Goal: Task Accomplishment & Management: Complete application form

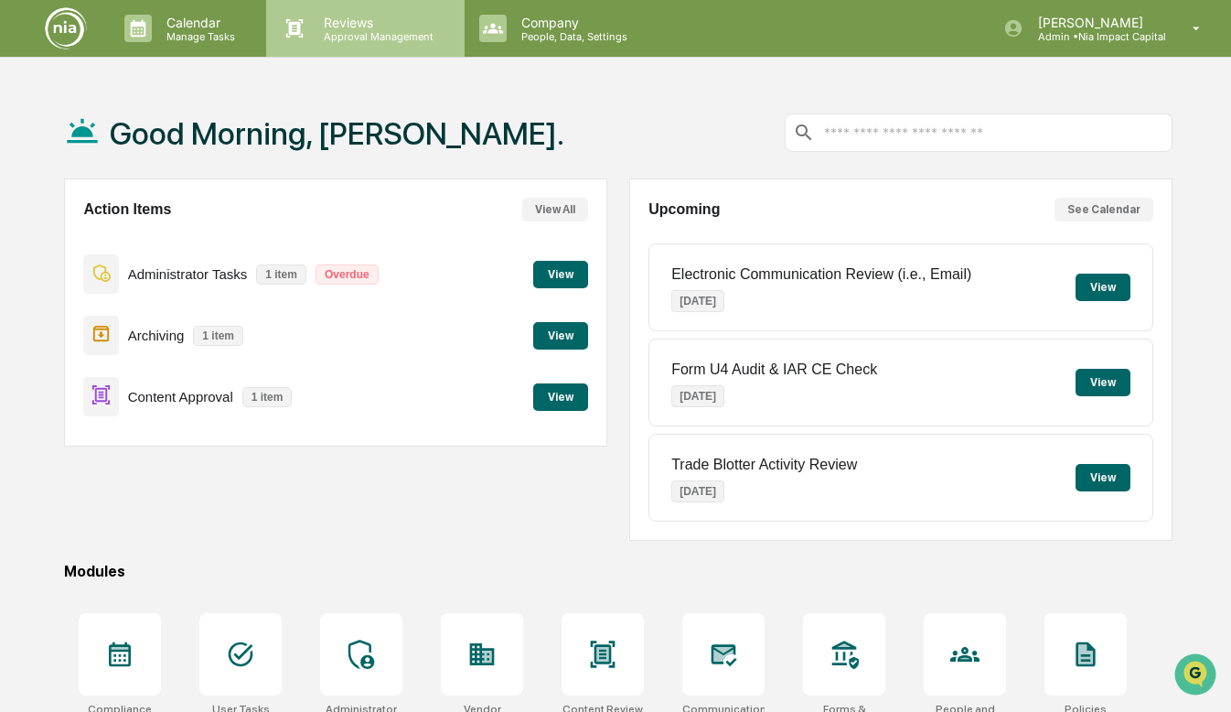
click at [352, 31] on p "Approval Management" at bounding box center [376, 36] width 134 height 13
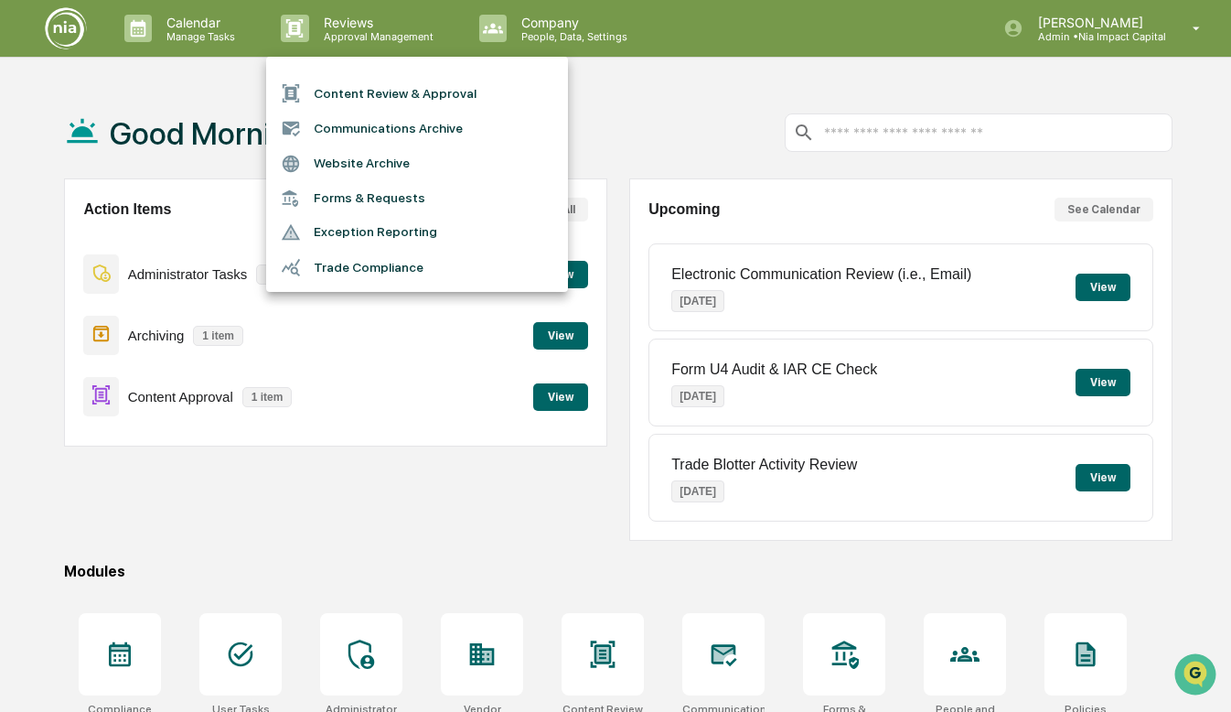
click at [355, 98] on li "Content Review & Approval" at bounding box center [417, 93] width 302 height 35
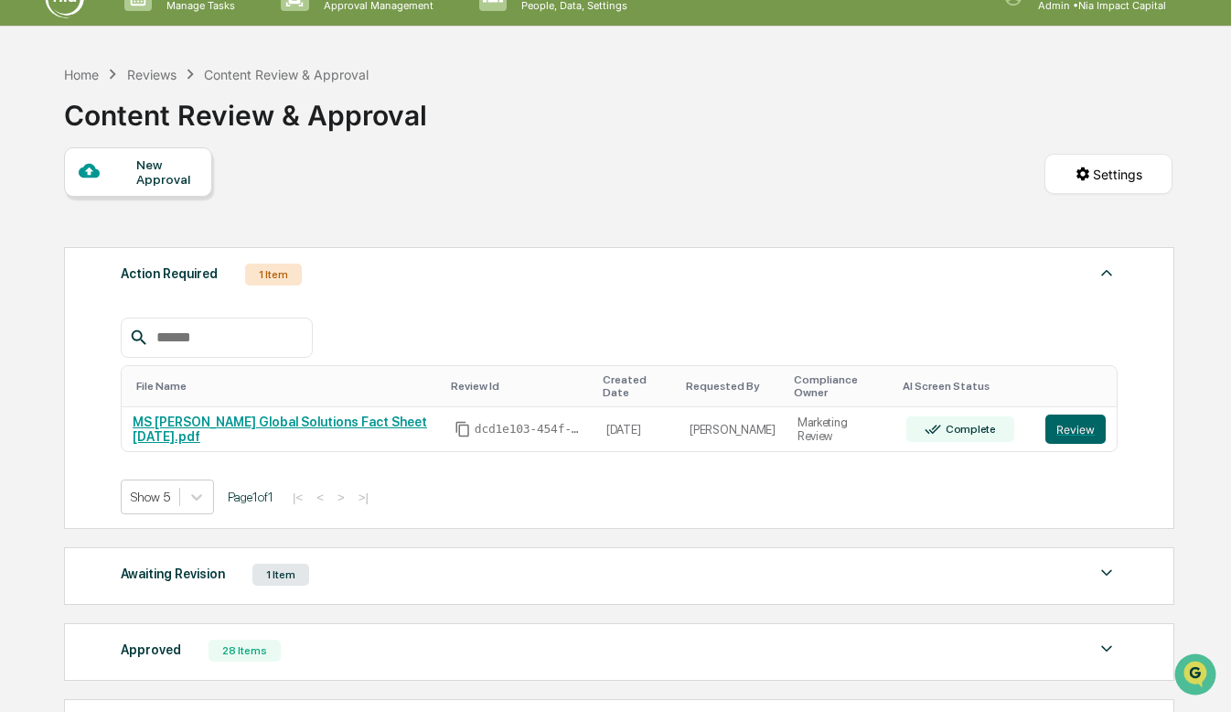
scroll to position [36, 0]
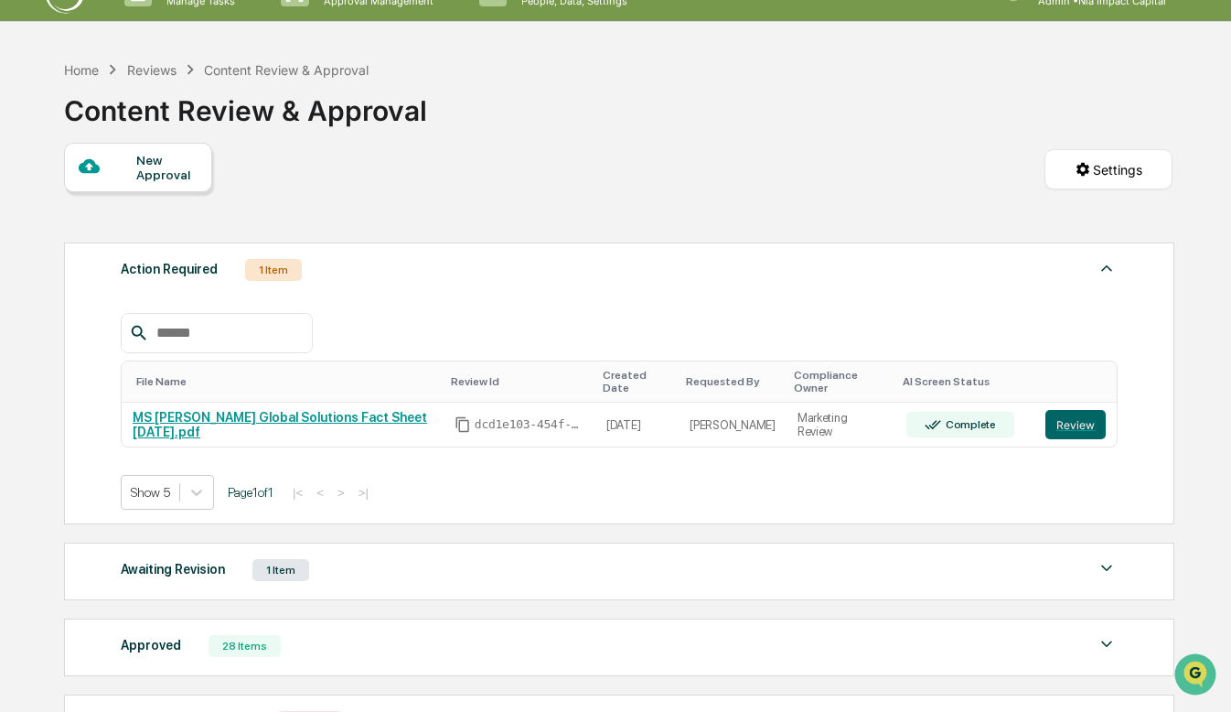
click at [136, 179] on div "New Approval" at bounding box center [166, 167] width 61 height 29
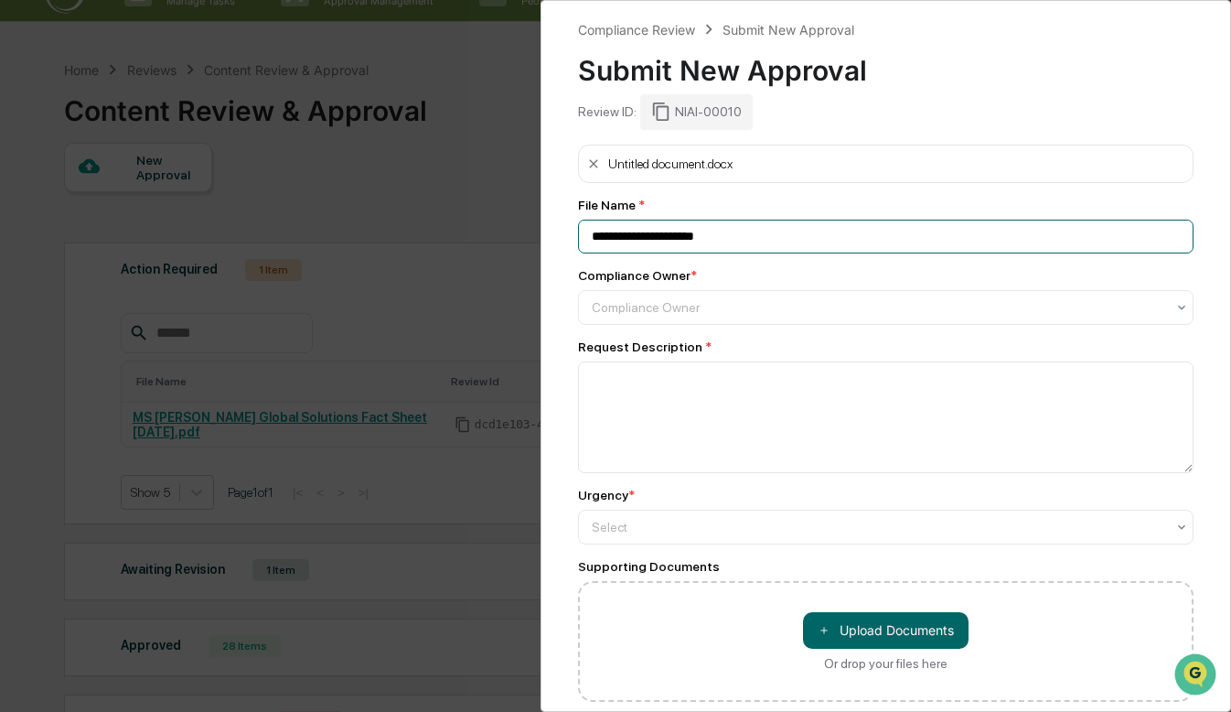
drag, startPoint x: 692, startPoint y: 241, endPoint x: 527, endPoint y: 241, distance: 165.6
click at [527, 241] on div "**********" at bounding box center [615, 356] width 1231 height 712
type input "**********"
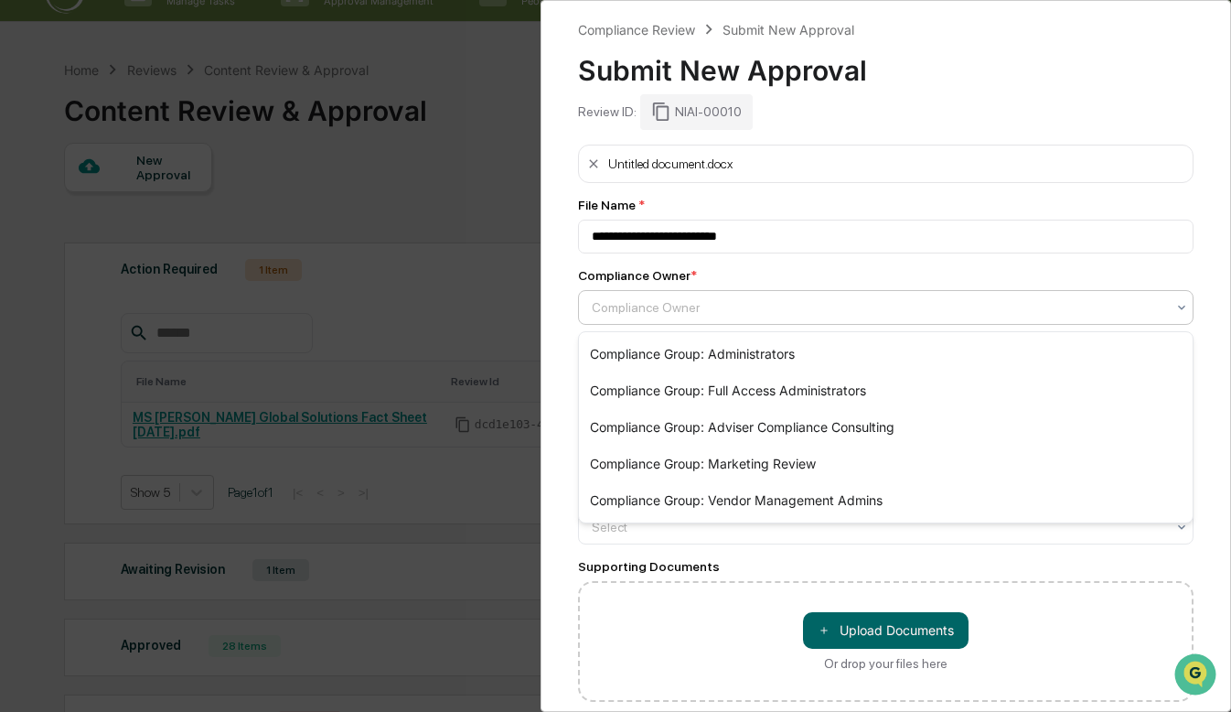
click at [635, 312] on div at bounding box center [879, 307] width 574 height 18
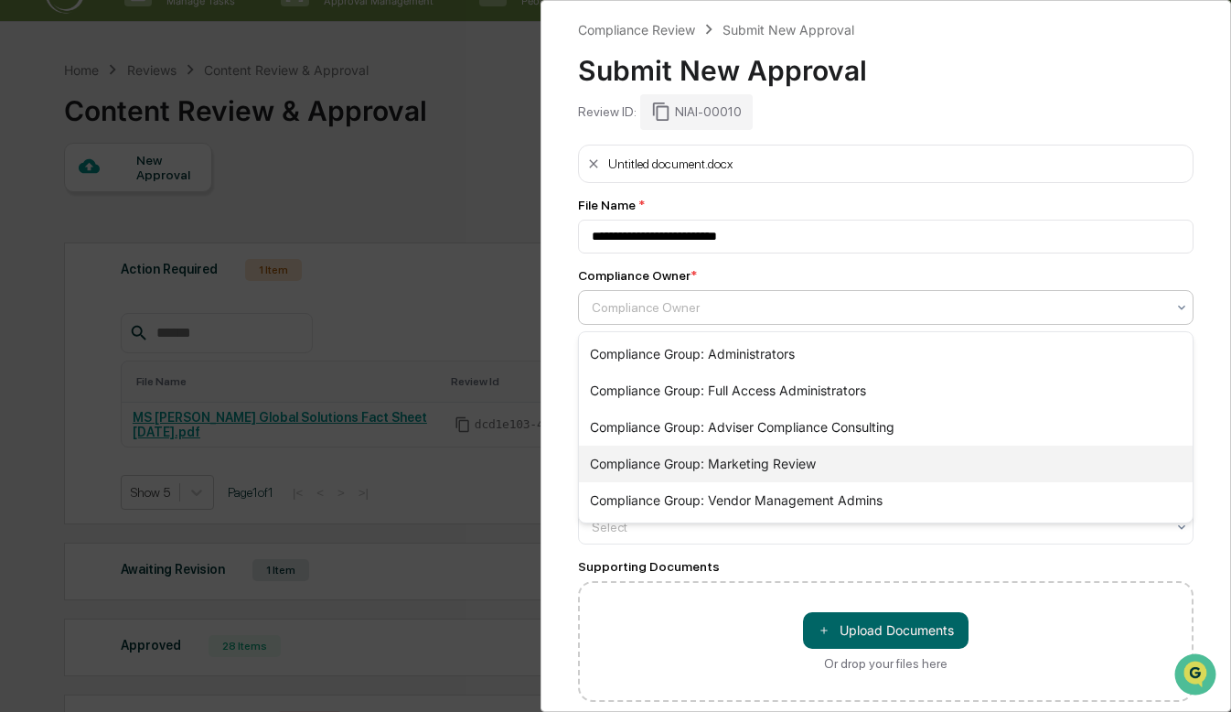
click at [692, 473] on div "Compliance Group: Marketing Review" at bounding box center [886, 463] width 614 height 37
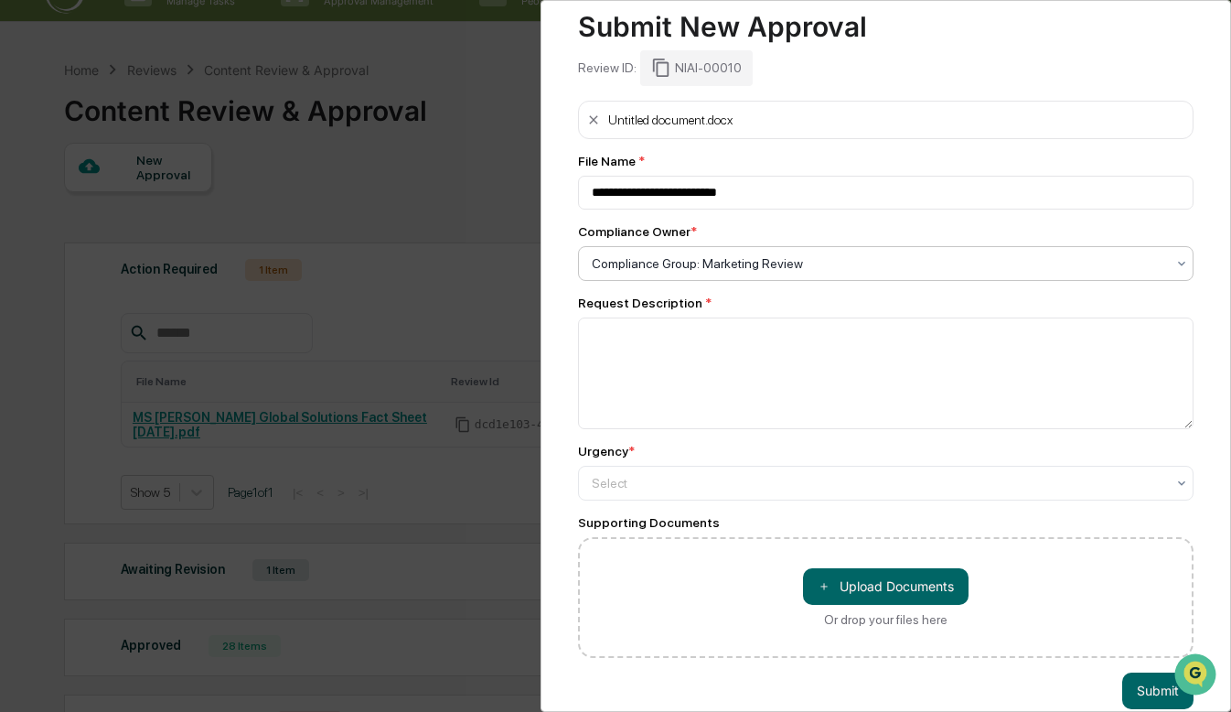
scroll to position [49, 0]
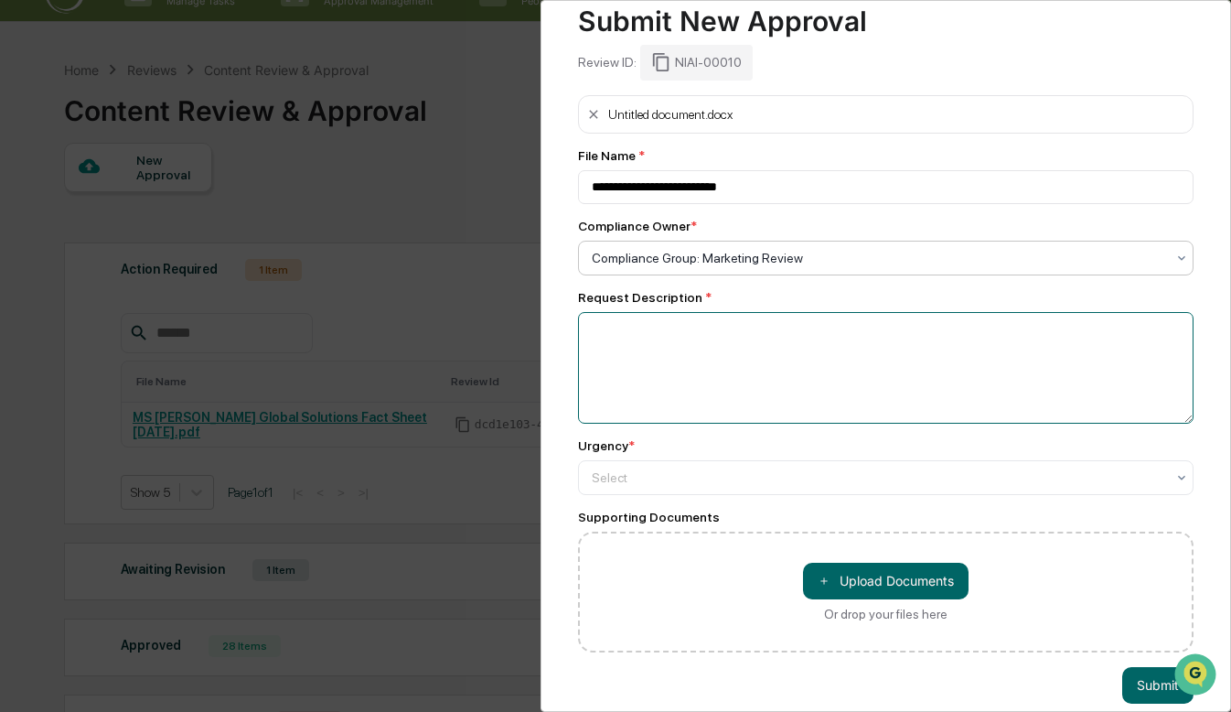
click at [690, 362] on textarea at bounding box center [886, 368] width 616 height 112
type textarea "**********"
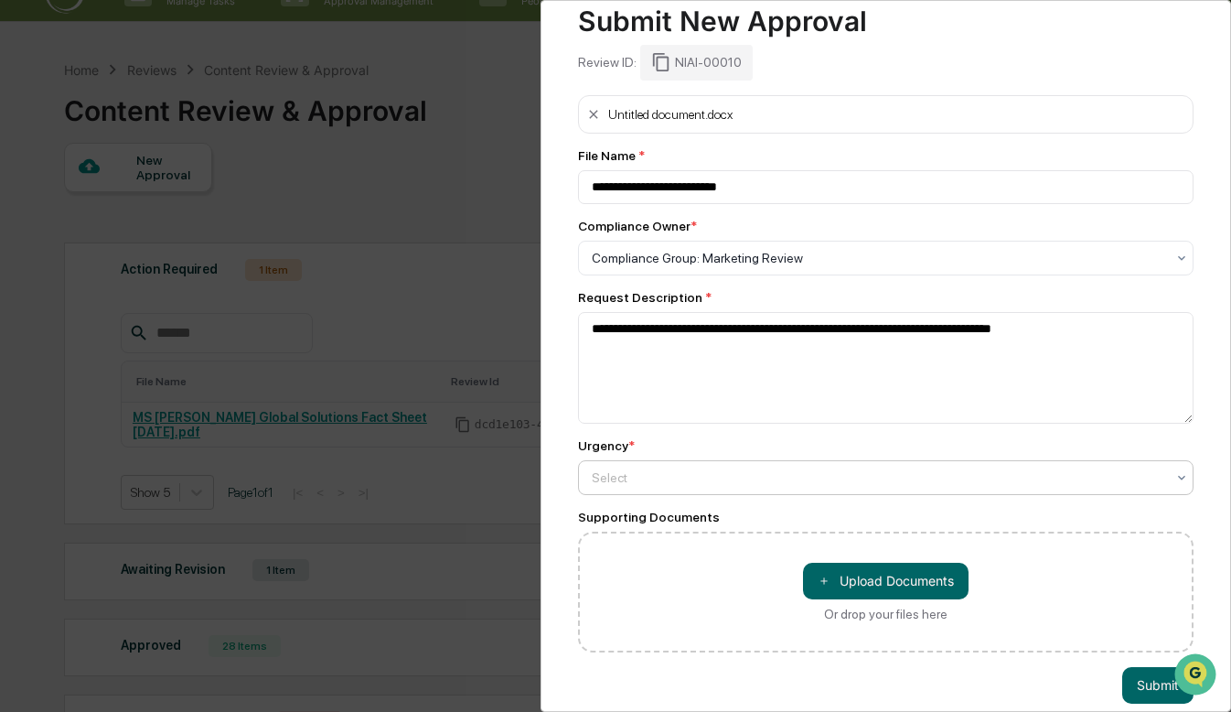
click at [672, 482] on div at bounding box center [879, 477] width 574 height 18
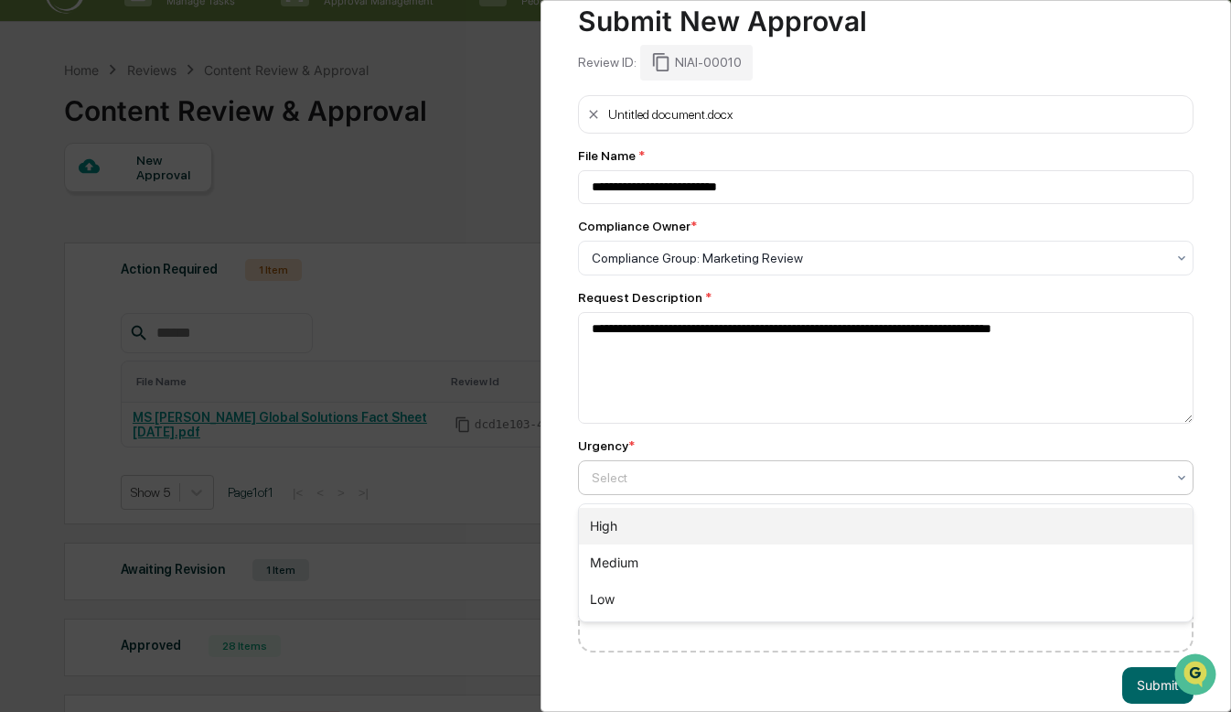
click at [648, 531] on div "High" at bounding box center [886, 526] width 614 height 37
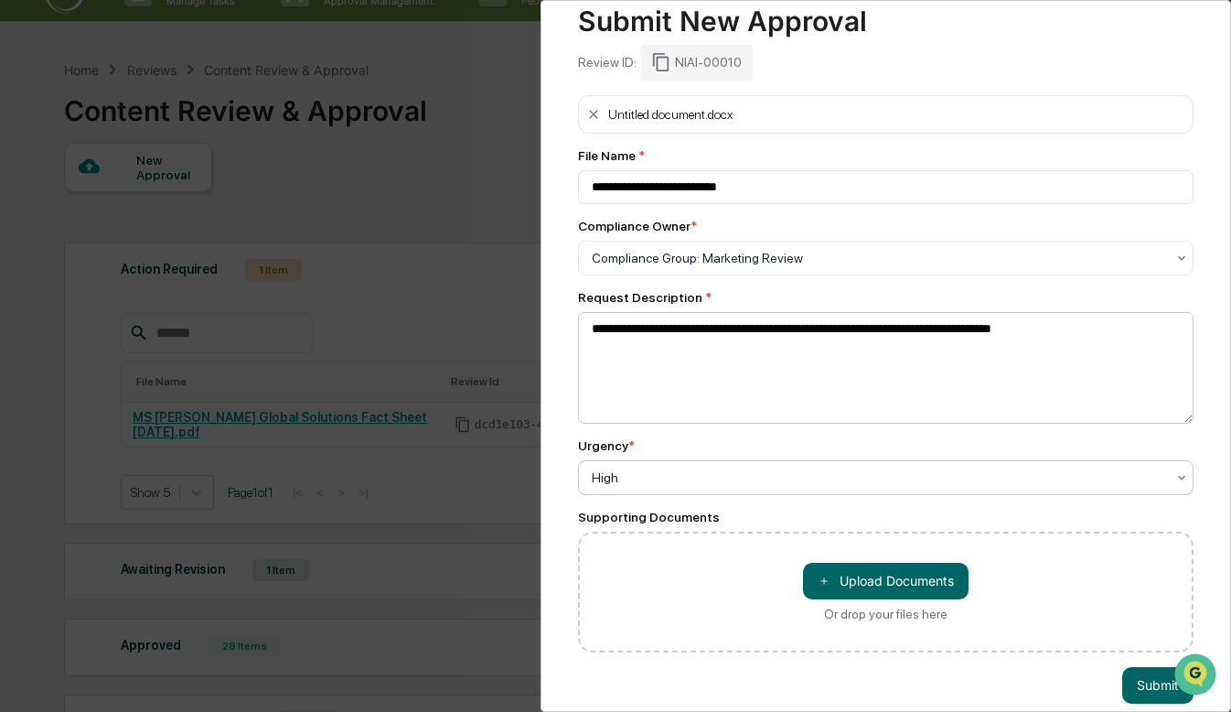
scroll to position [76, 0]
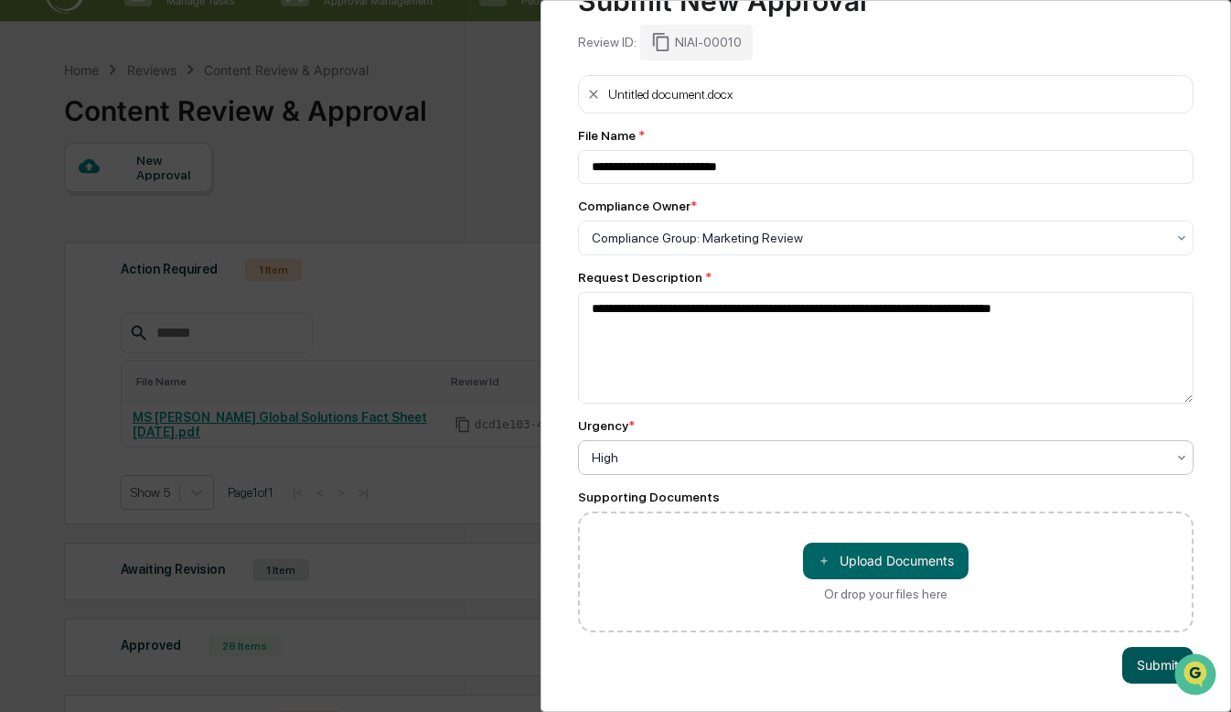
click at [1139, 647] on button "Submit" at bounding box center [1157, 665] width 71 height 37
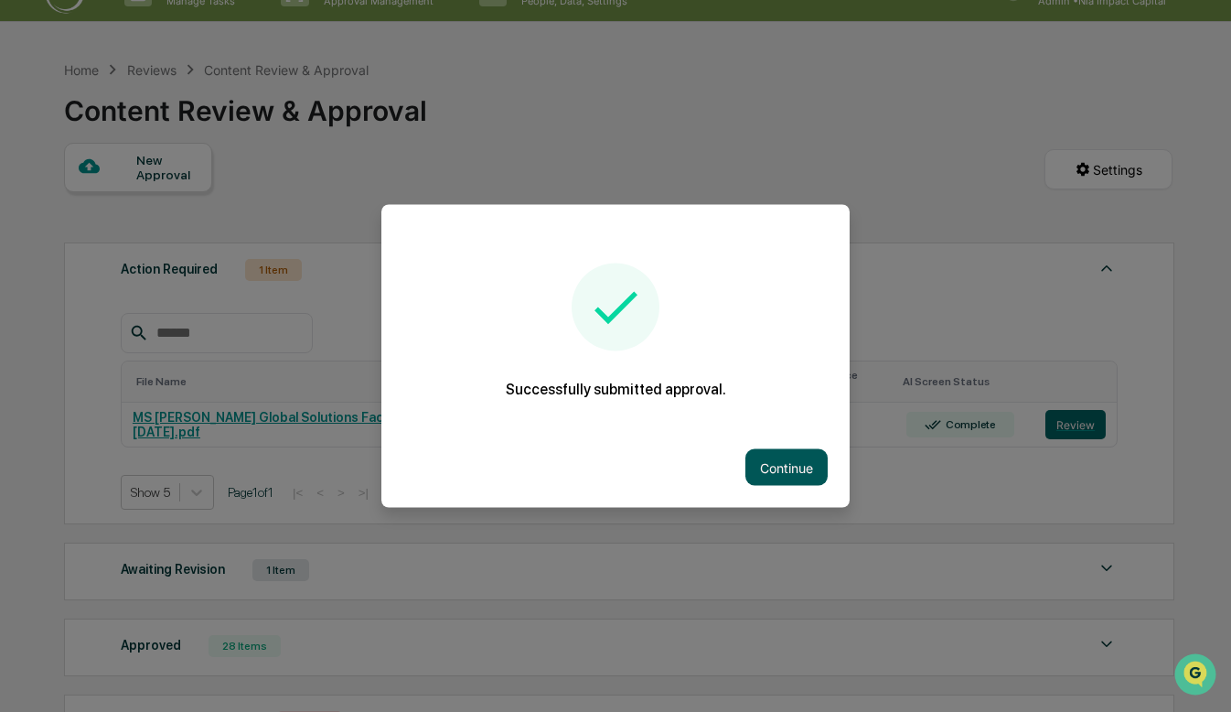
click at [798, 463] on button "Continue" at bounding box center [787, 467] width 82 height 37
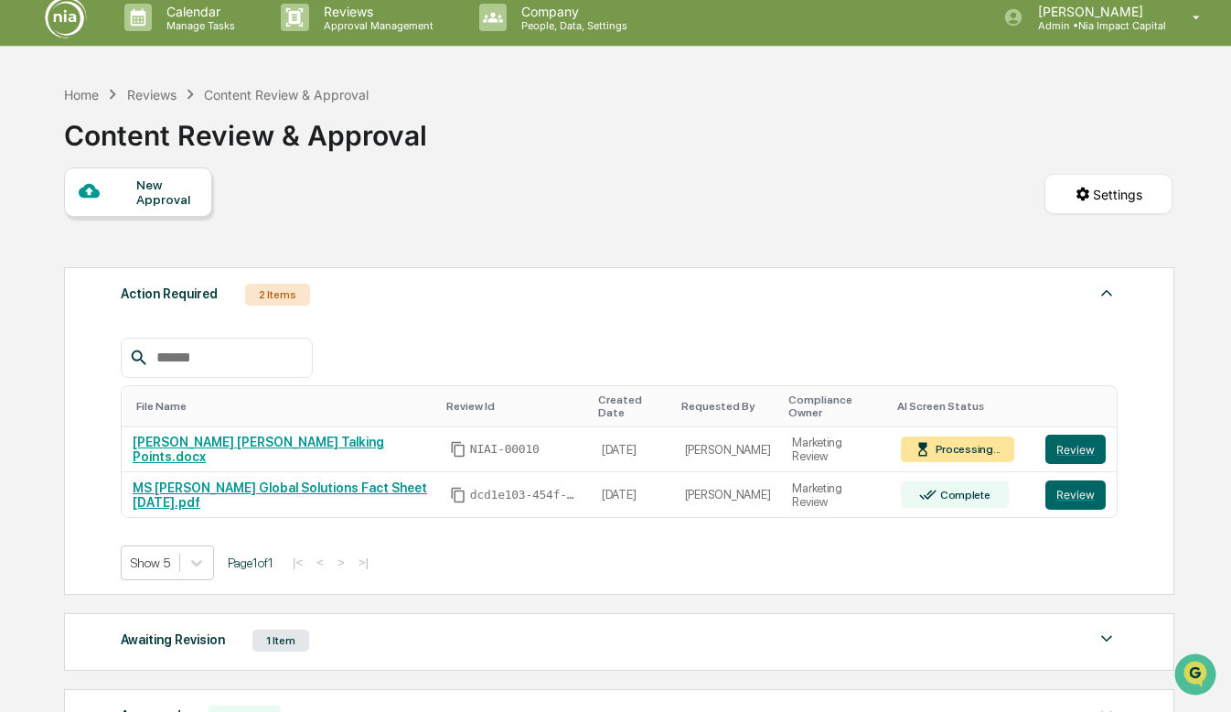
scroll to position [0, 0]
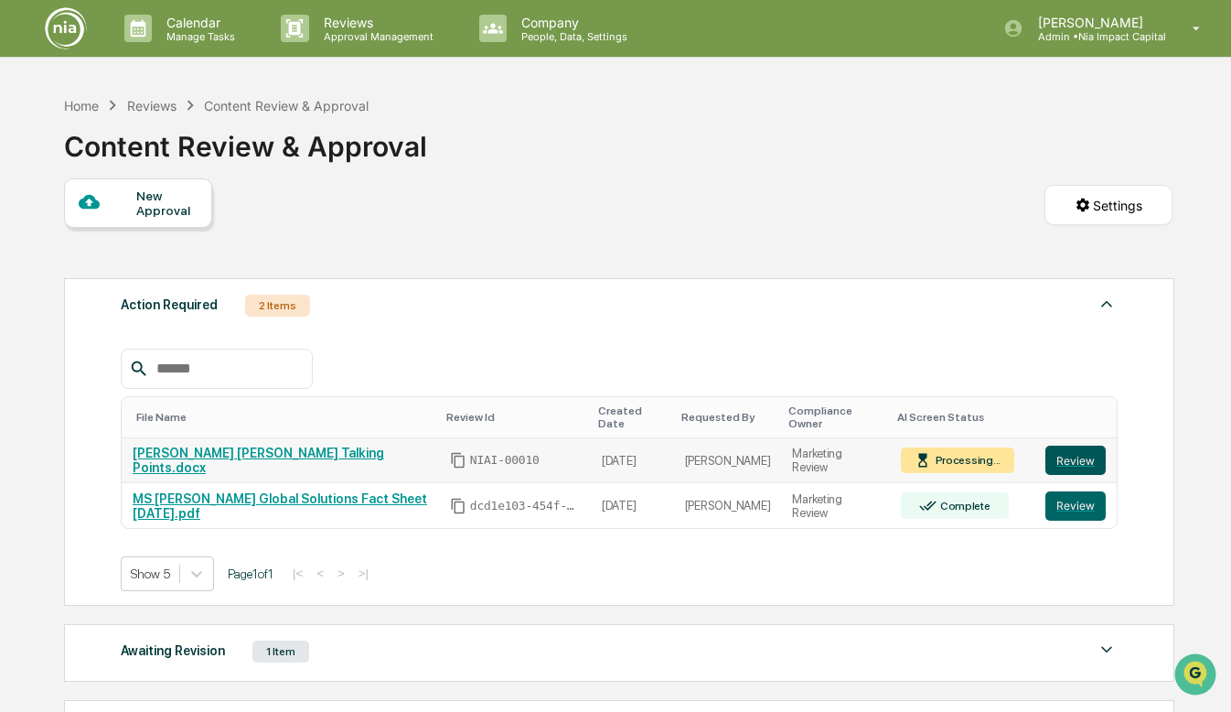
click at [1081, 445] on button "Review" at bounding box center [1076, 459] width 60 height 29
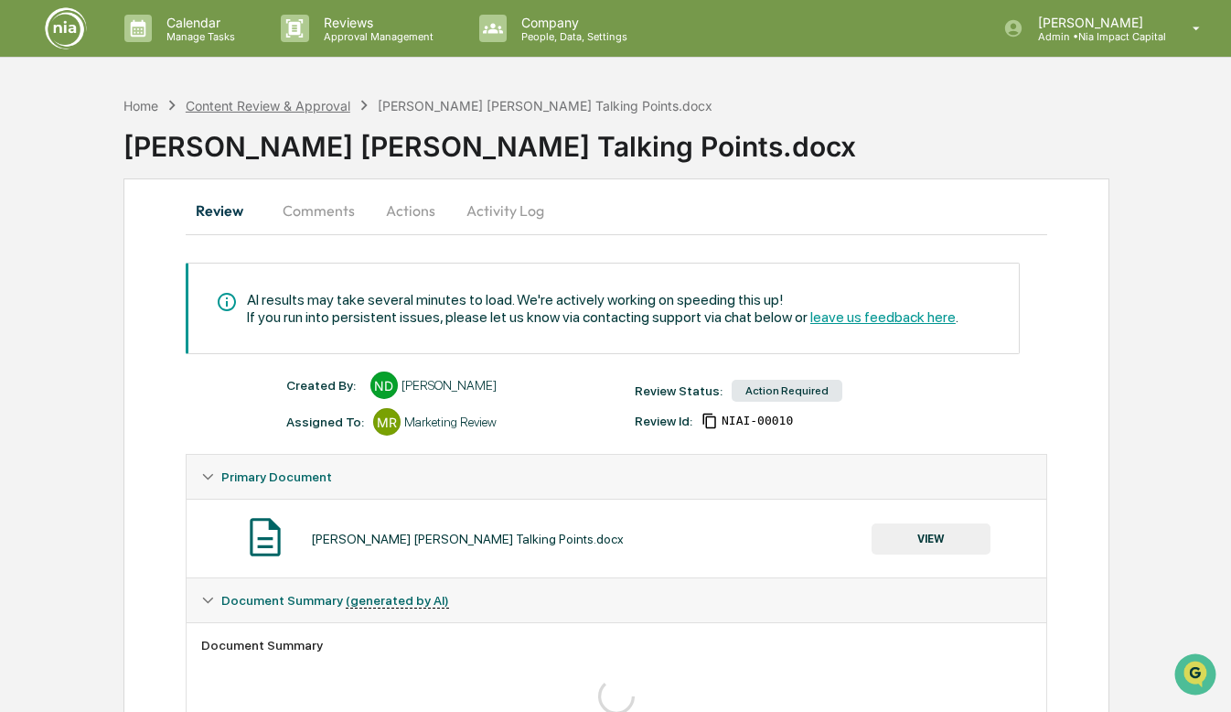
click at [234, 108] on div "Content Review & Approval" at bounding box center [268, 106] width 165 height 16
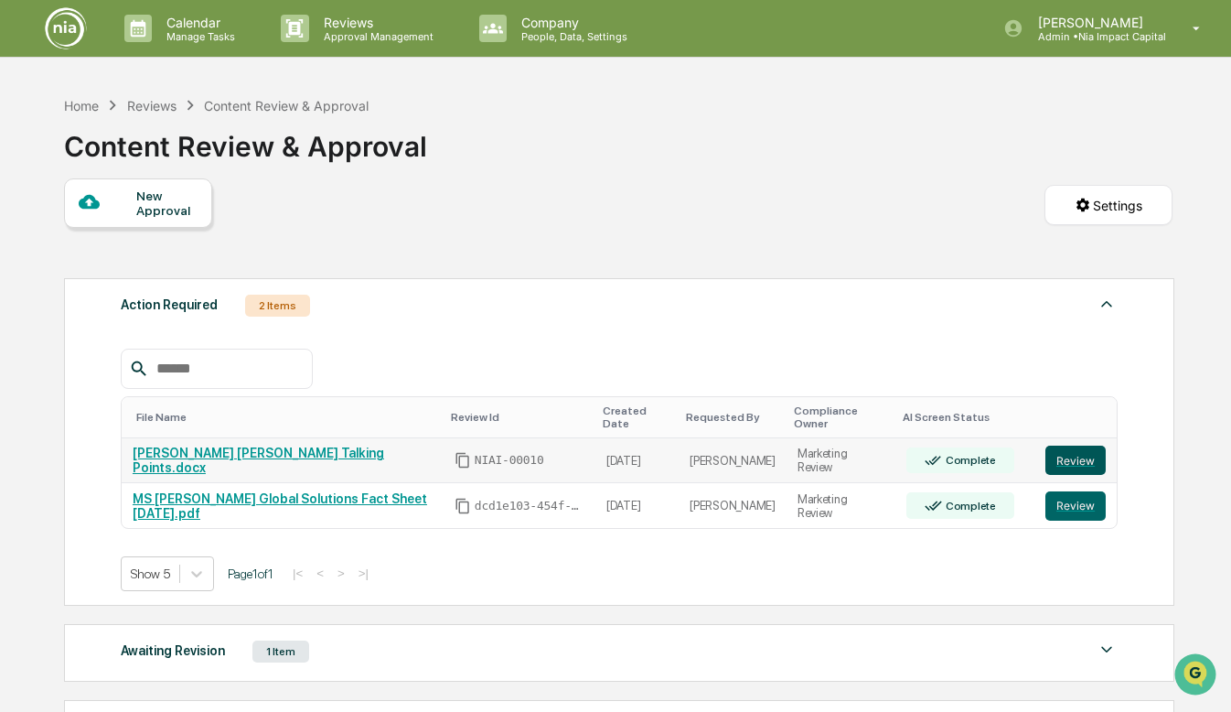
click at [1069, 451] on button "Review" at bounding box center [1076, 459] width 60 height 29
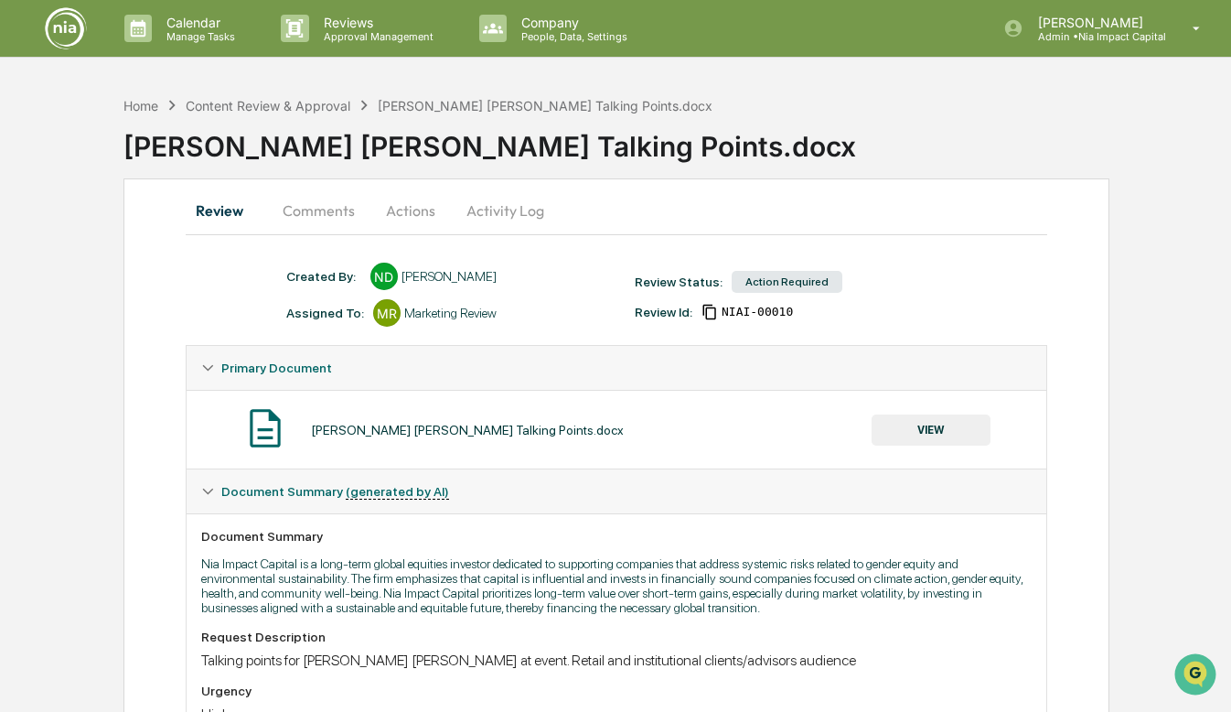
click at [502, 218] on button "Activity Log" at bounding box center [505, 210] width 107 height 44
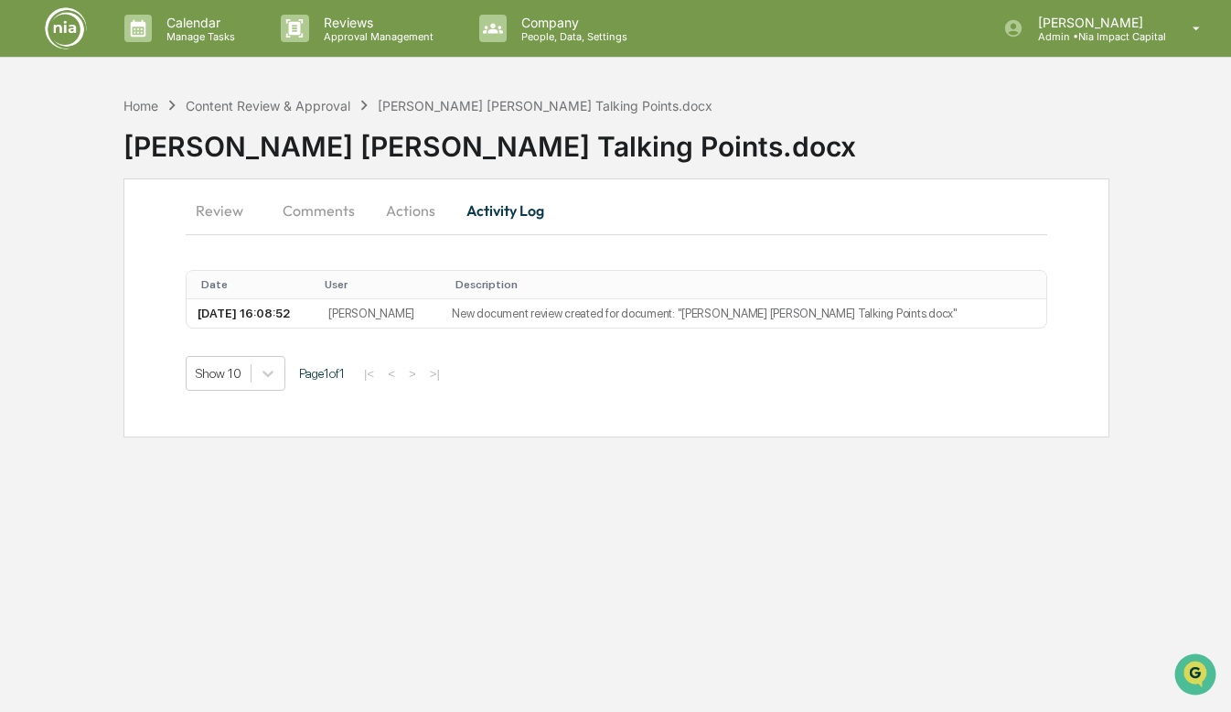
click at [398, 209] on button "Actions" at bounding box center [411, 210] width 82 height 44
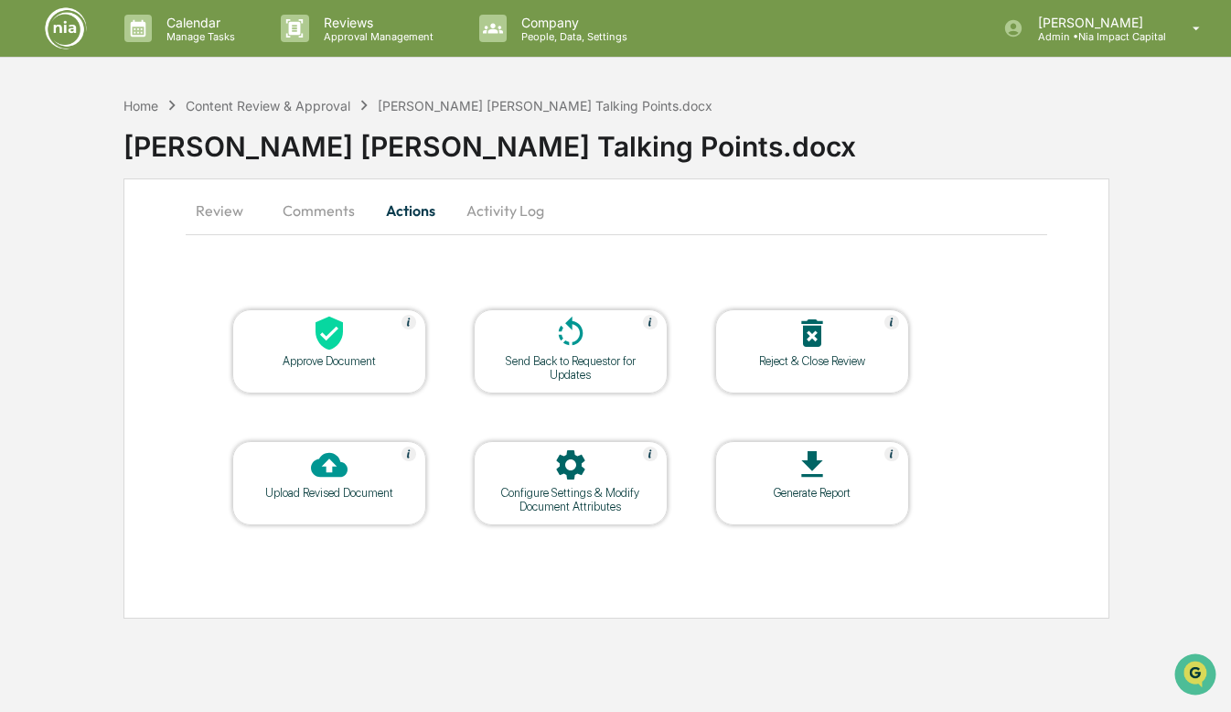
click at [345, 486] on div "Upload Revised Document" at bounding box center [329, 493] width 165 height 14
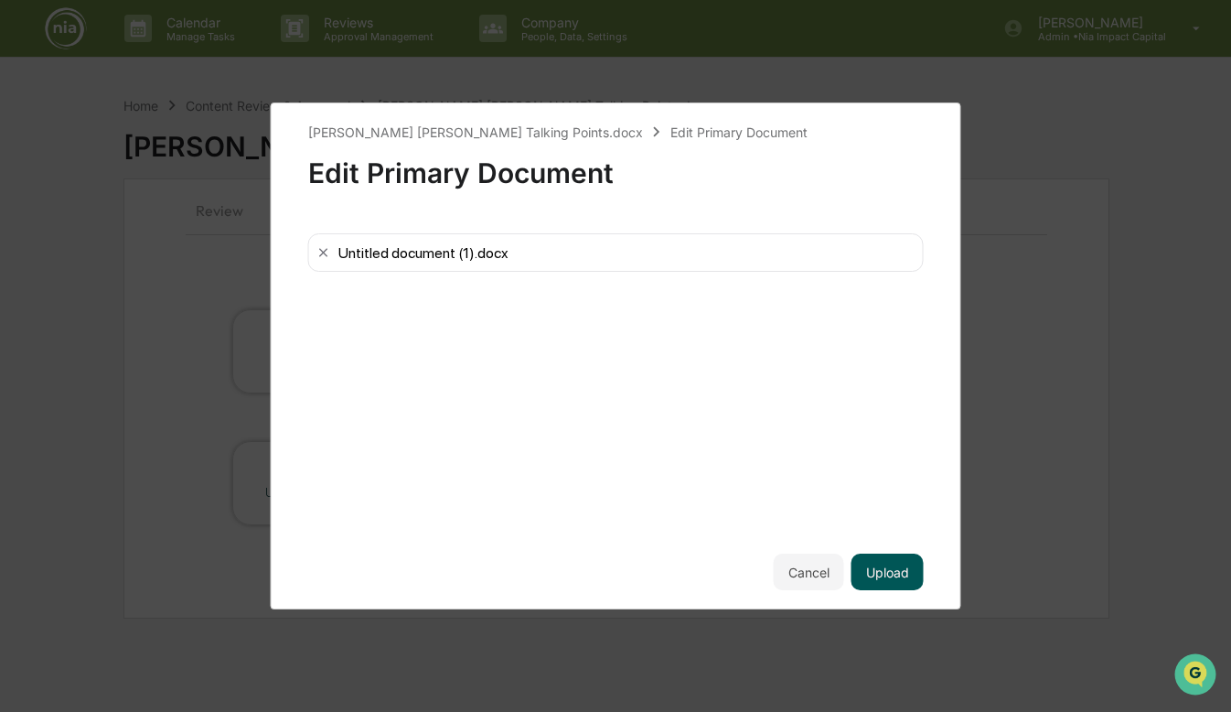
click at [882, 573] on button "Upload" at bounding box center [888, 571] width 72 height 37
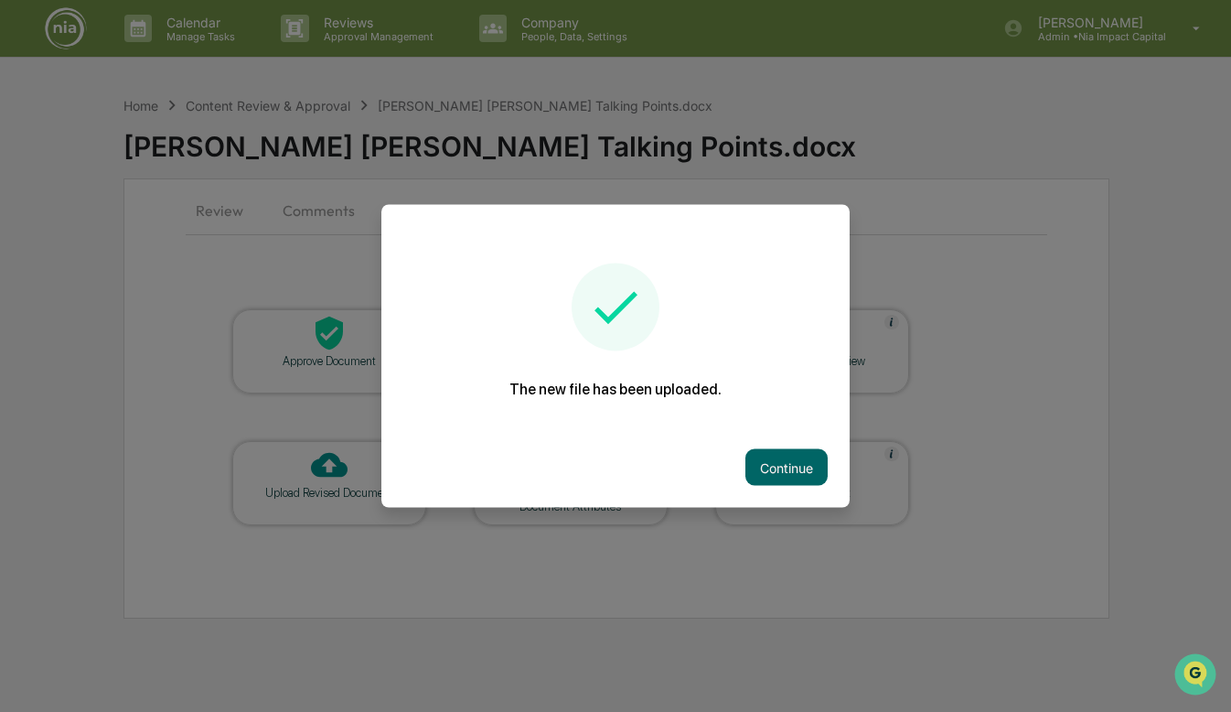
click at [810, 446] on div "Continue" at bounding box center [615, 467] width 468 height 80
click at [806, 470] on button "Continue" at bounding box center [787, 467] width 82 height 37
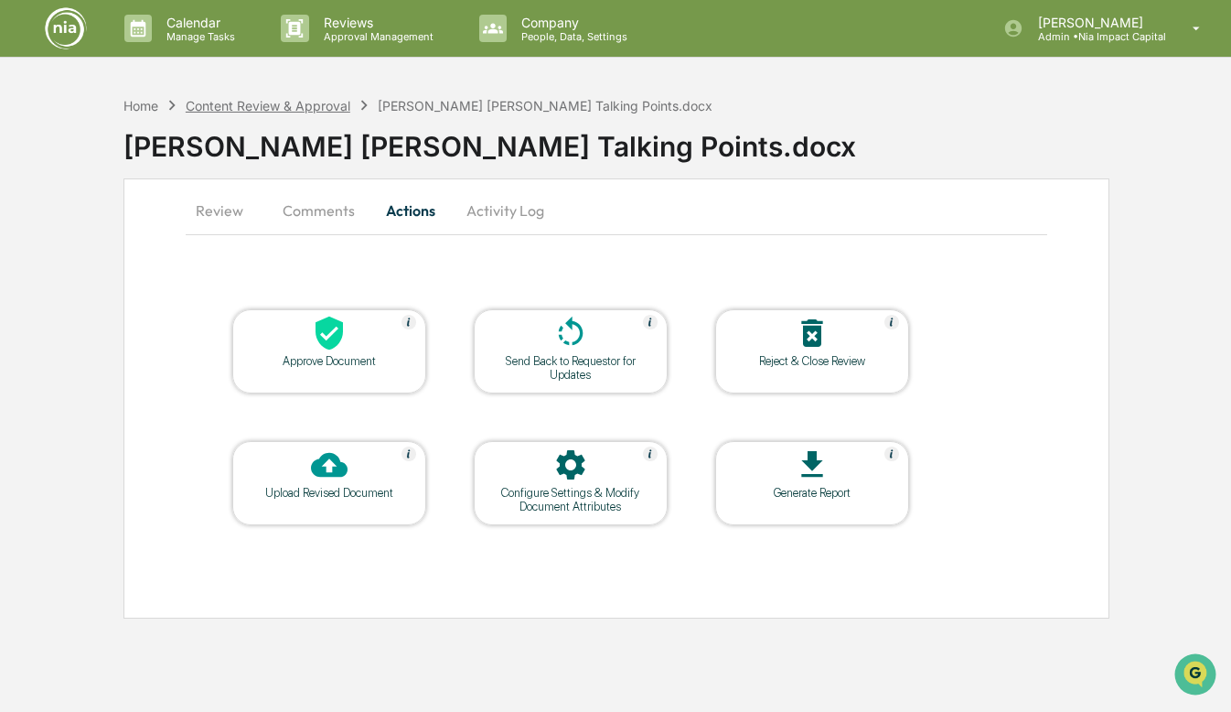
click at [287, 102] on div "Content Review & Approval" at bounding box center [268, 106] width 165 height 16
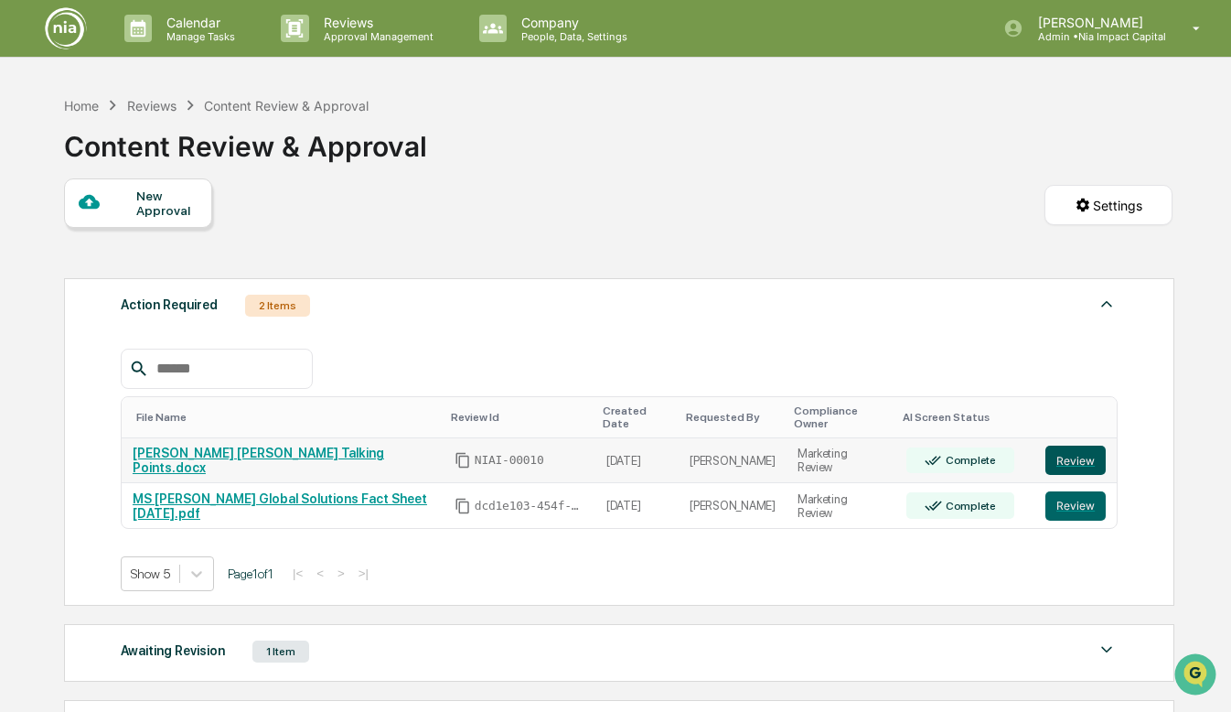
click at [1070, 455] on button "Review" at bounding box center [1076, 459] width 60 height 29
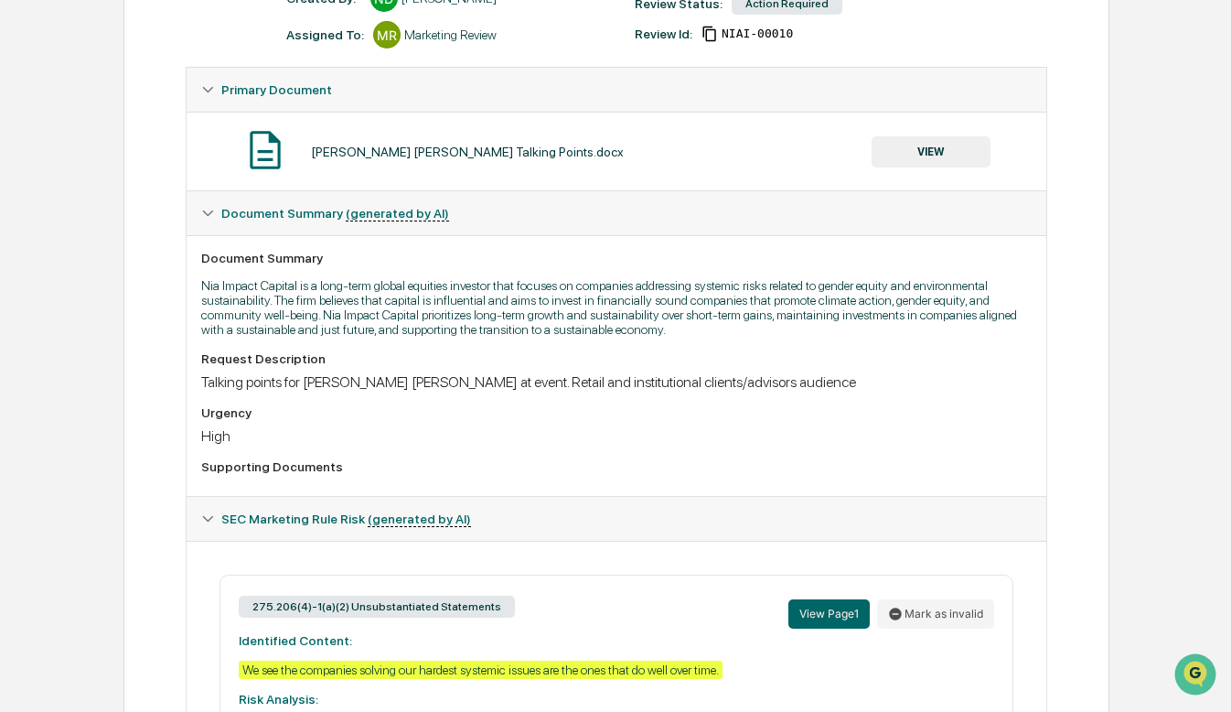
scroll to position [42, 0]
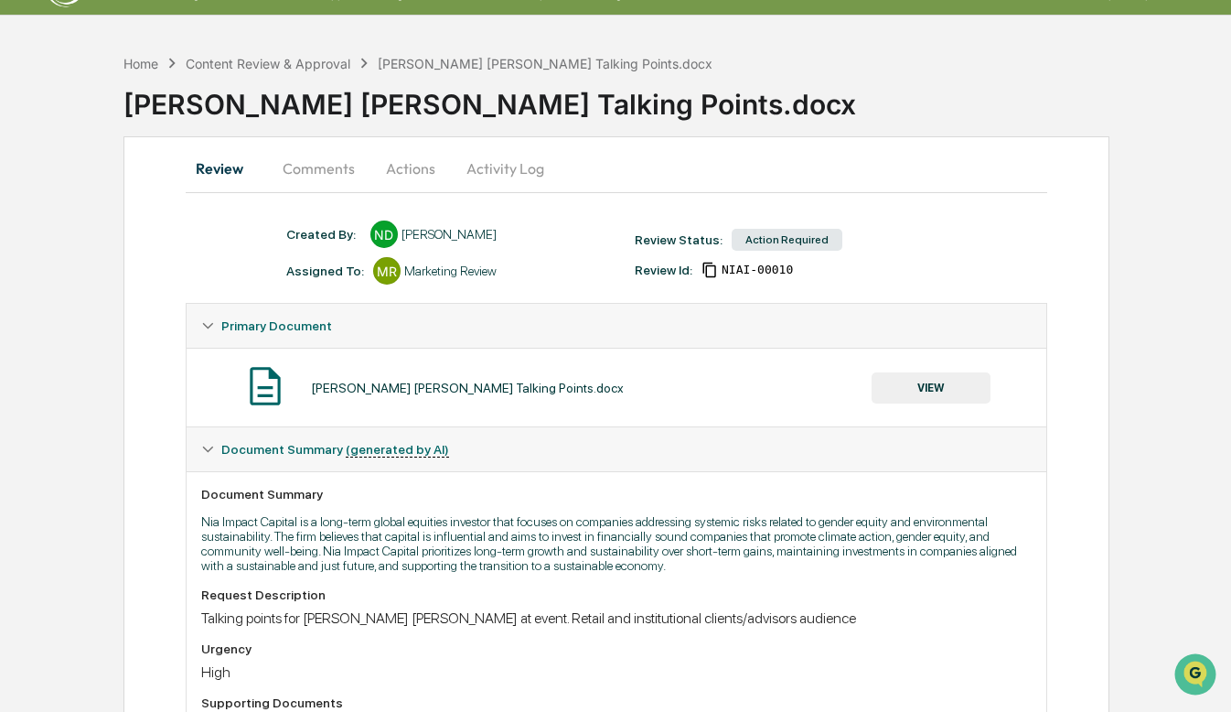
click at [415, 168] on button "Actions" at bounding box center [411, 168] width 82 height 44
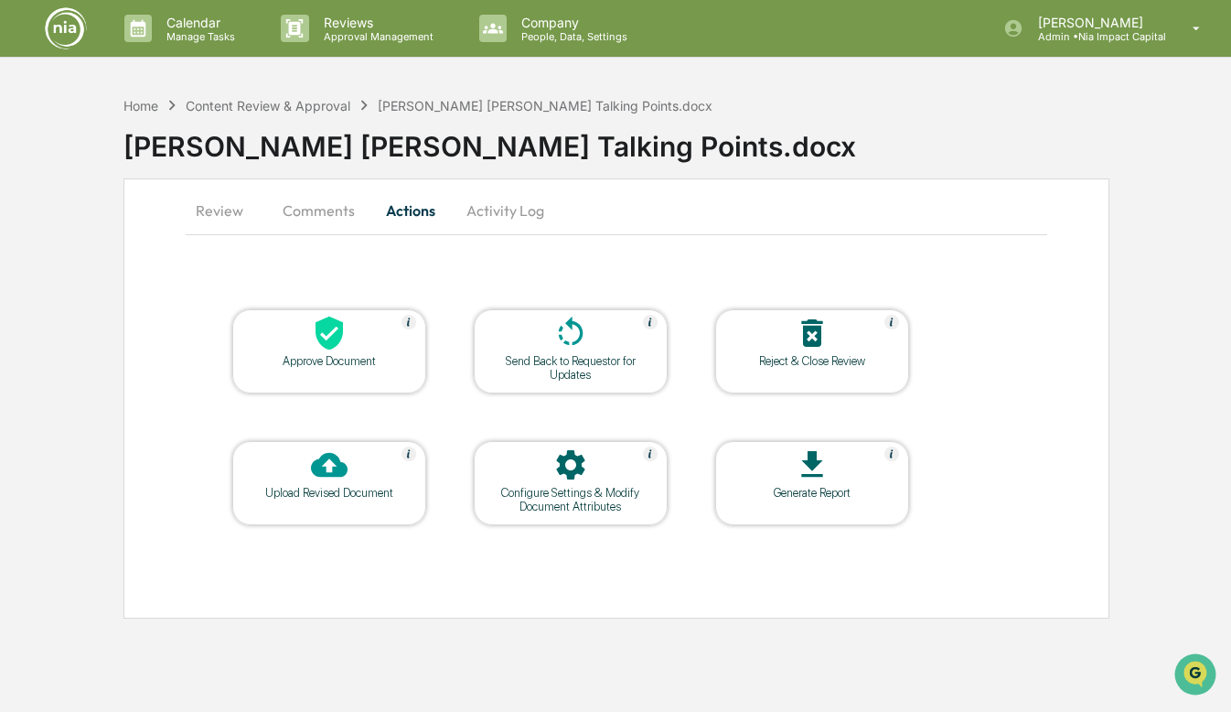
click at [356, 489] on div "Upload Revised Document" at bounding box center [329, 493] width 165 height 14
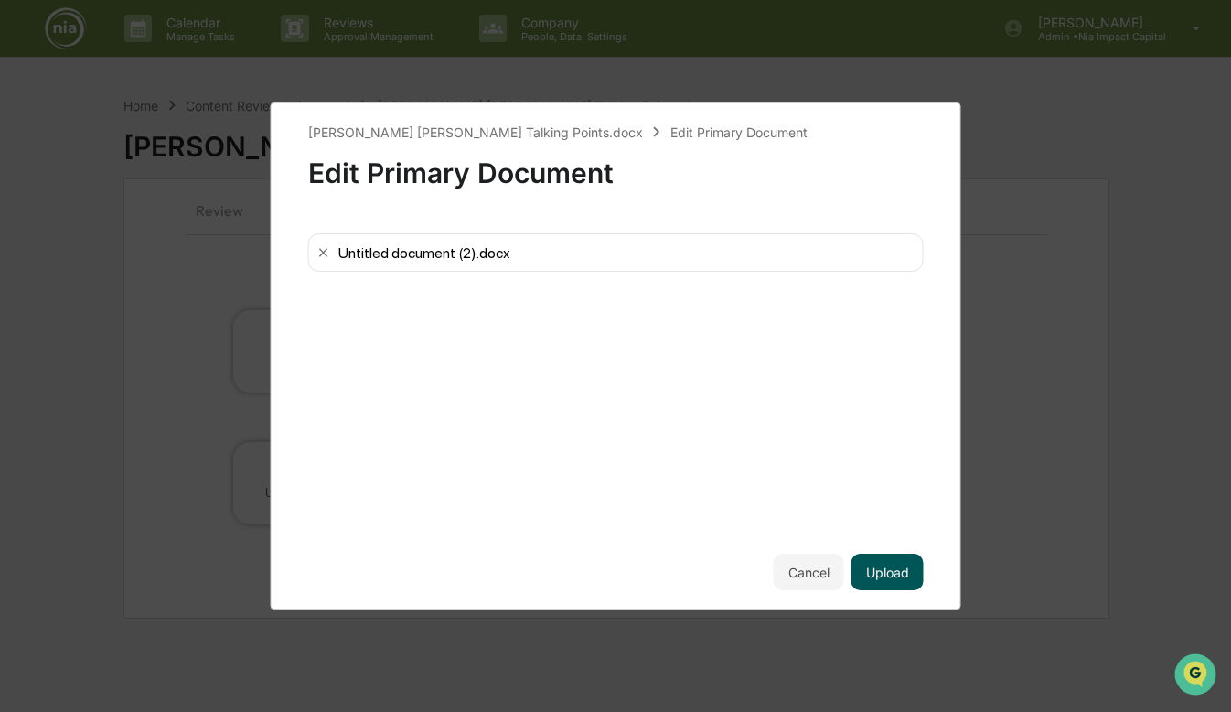
click at [893, 576] on button "Upload" at bounding box center [888, 571] width 72 height 37
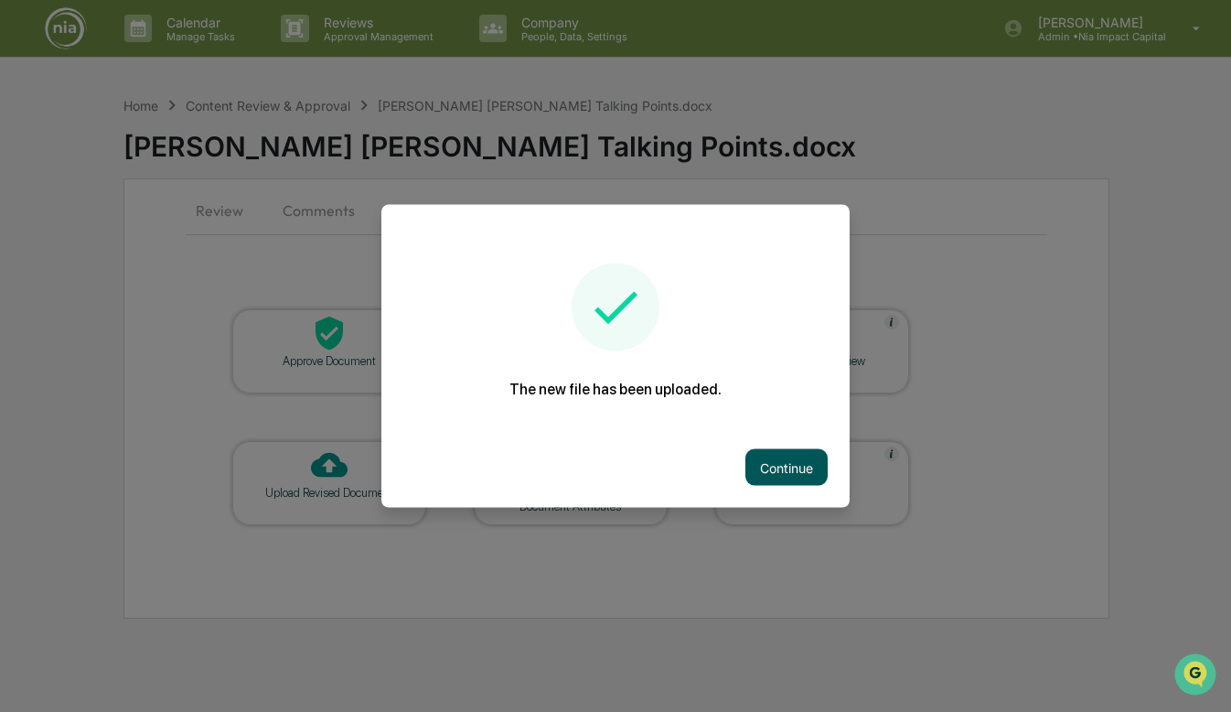
click at [789, 460] on button "Continue" at bounding box center [787, 467] width 82 height 37
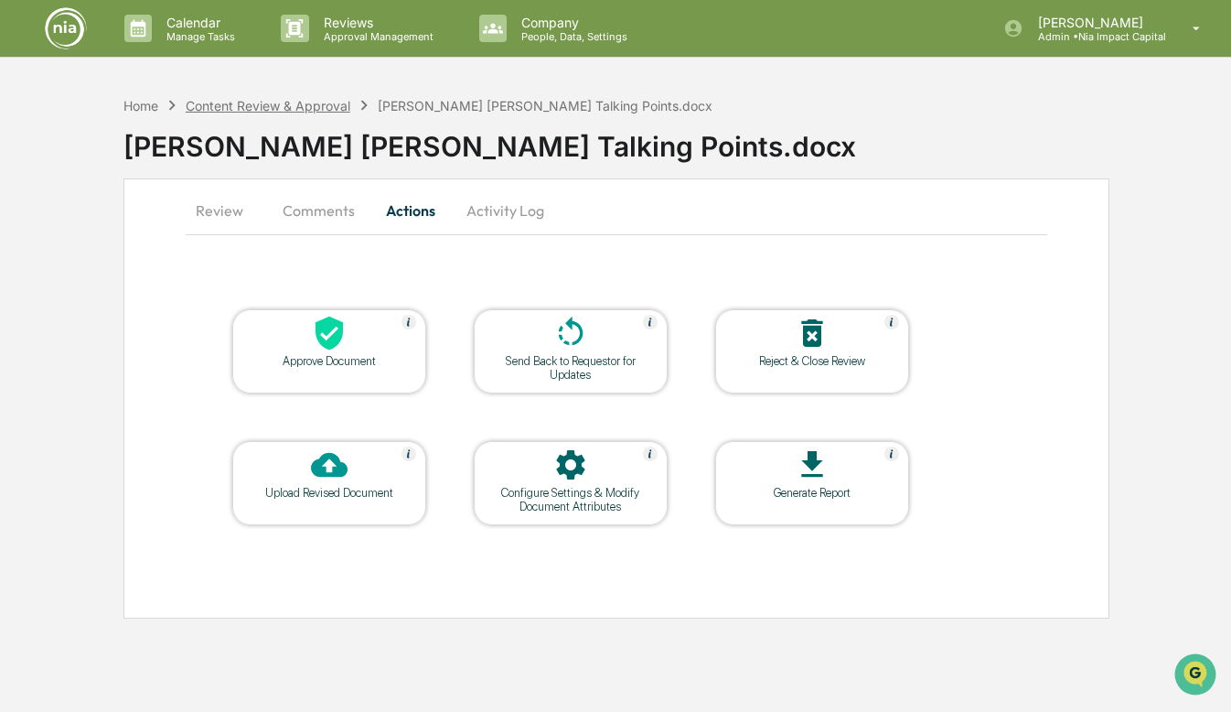
click at [311, 108] on div "Content Review & Approval" at bounding box center [268, 106] width 165 height 16
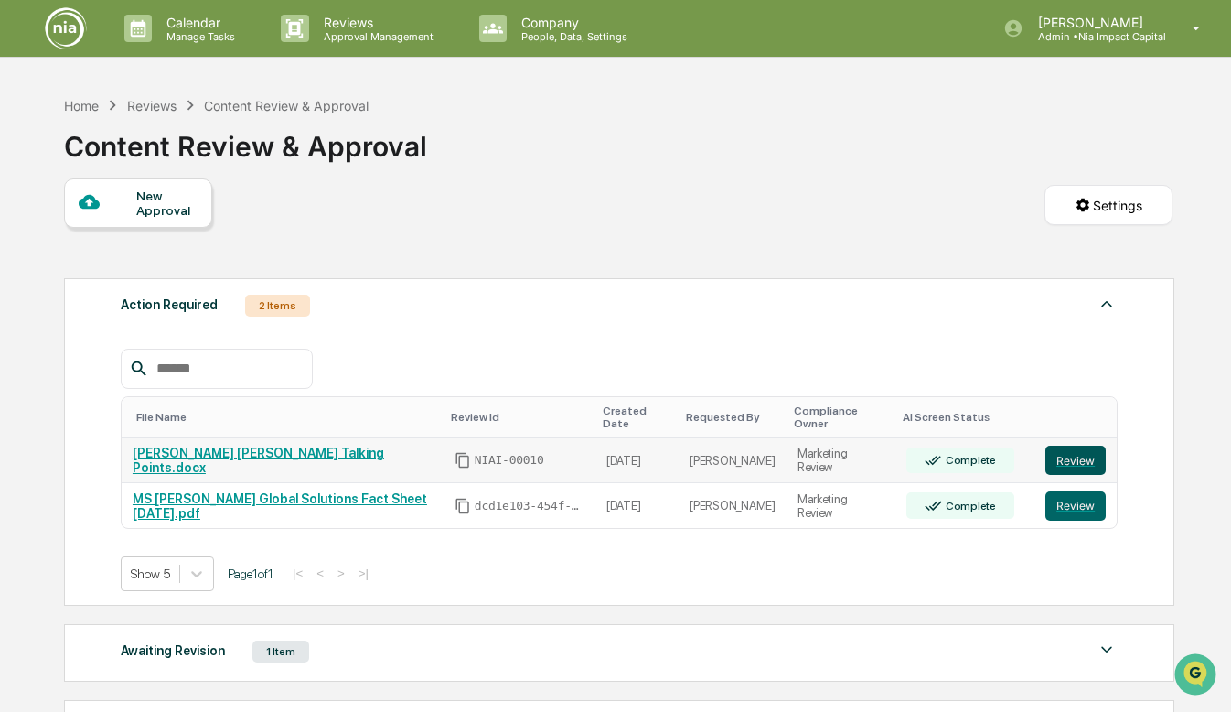
click at [1089, 451] on button "Review" at bounding box center [1076, 459] width 60 height 29
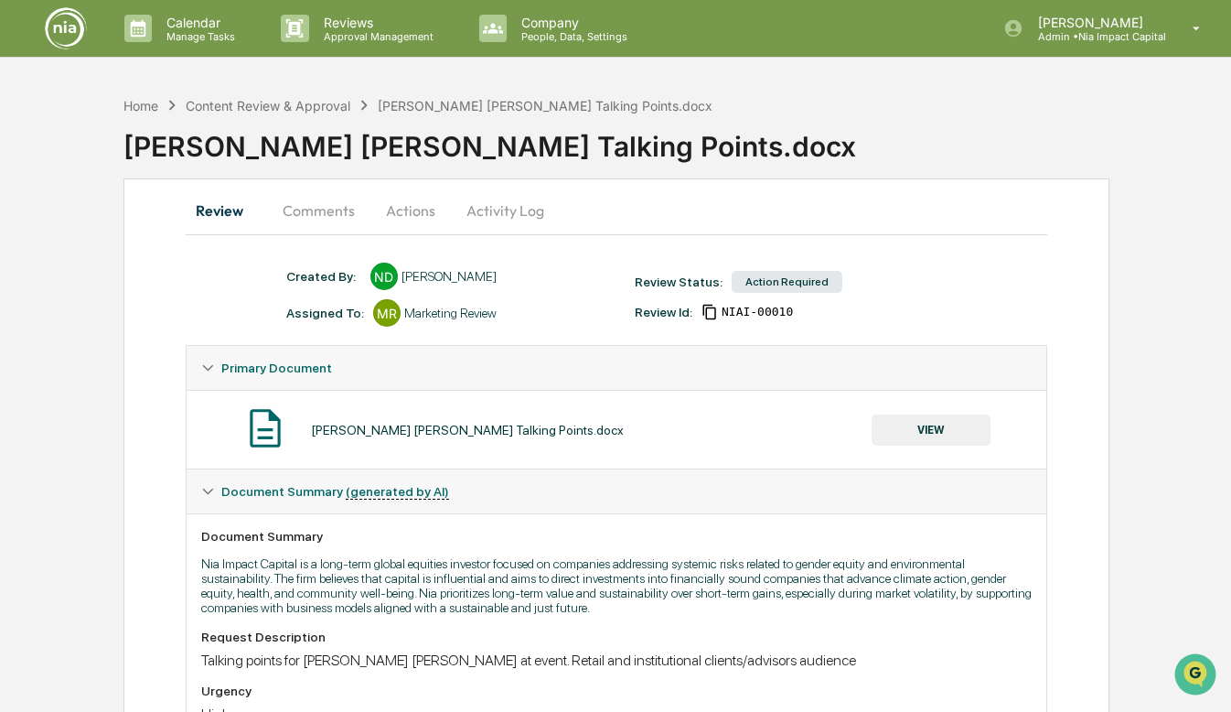
click at [308, 216] on button "Comments" at bounding box center [319, 210] width 102 height 44
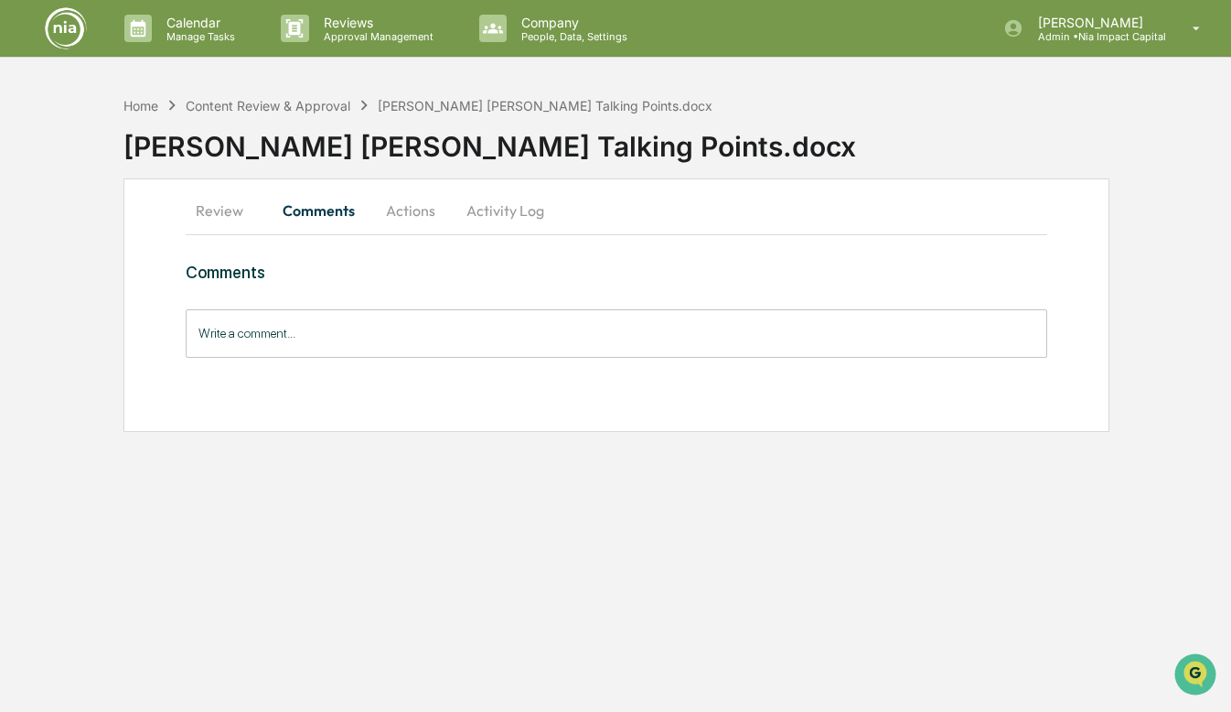
click at [400, 198] on button "Actions" at bounding box center [411, 210] width 82 height 44
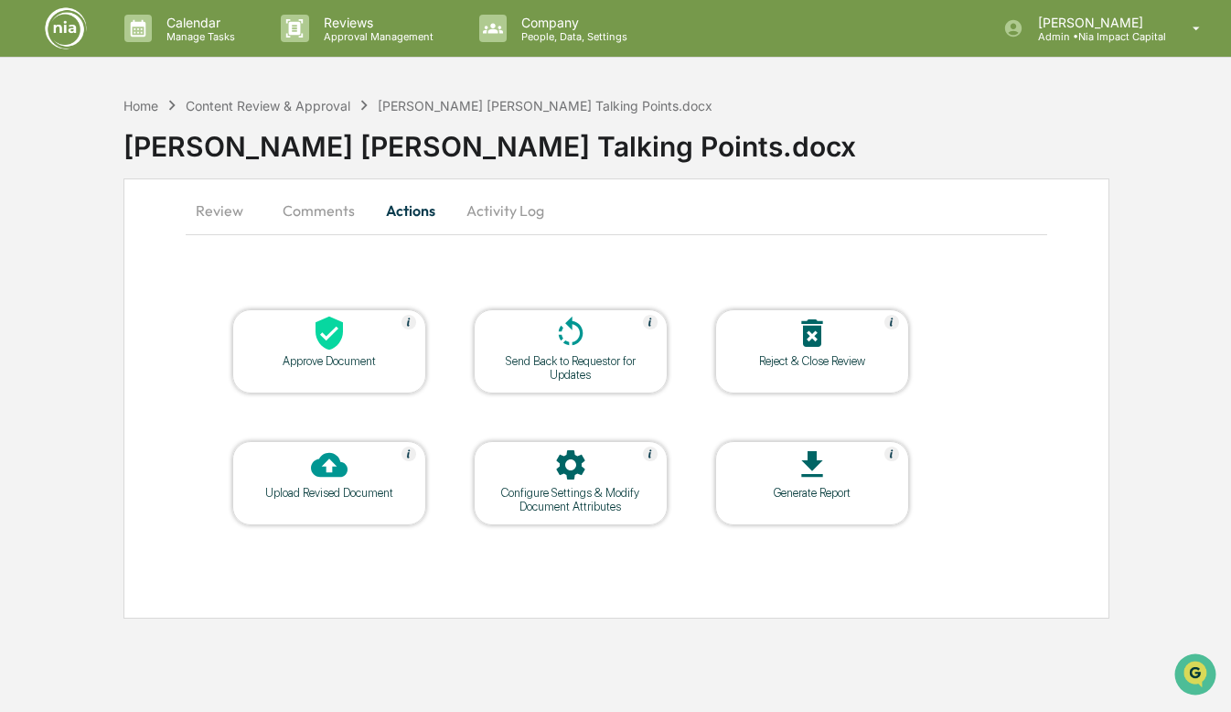
click at [317, 510] on div "Upload Revised Document" at bounding box center [329, 483] width 194 height 84
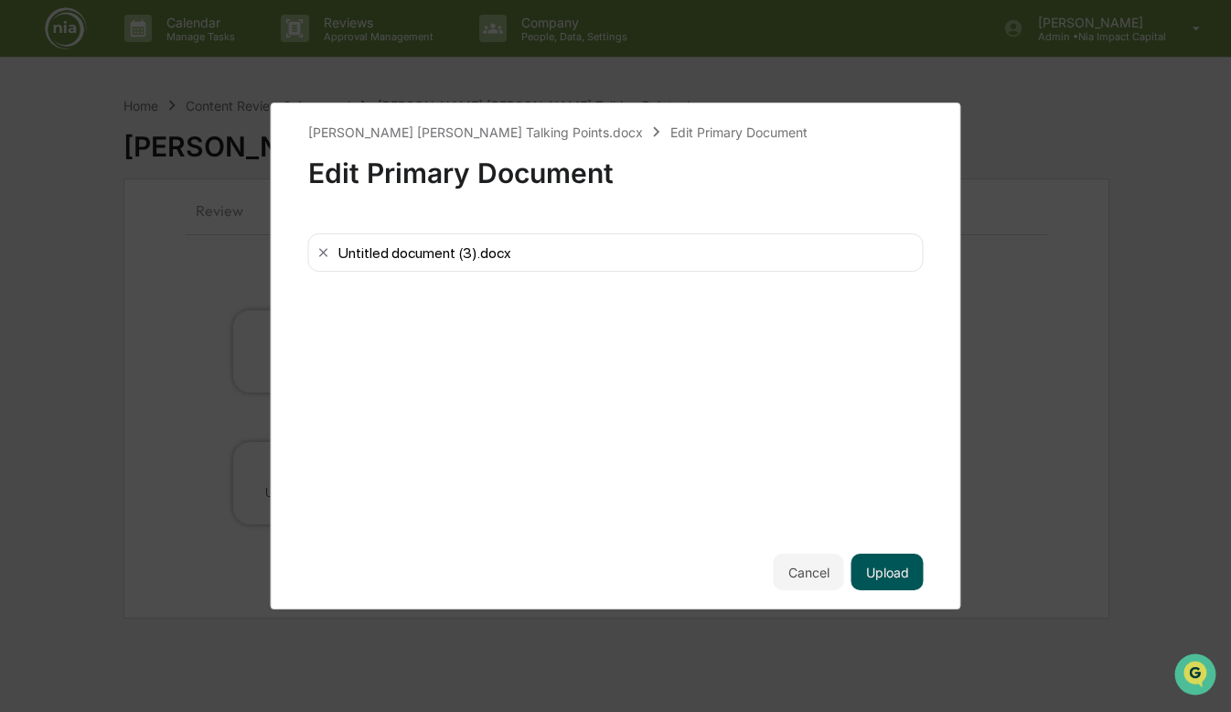
click at [875, 573] on button "Upload" at bounding box center [888, 571] width 72 height 37
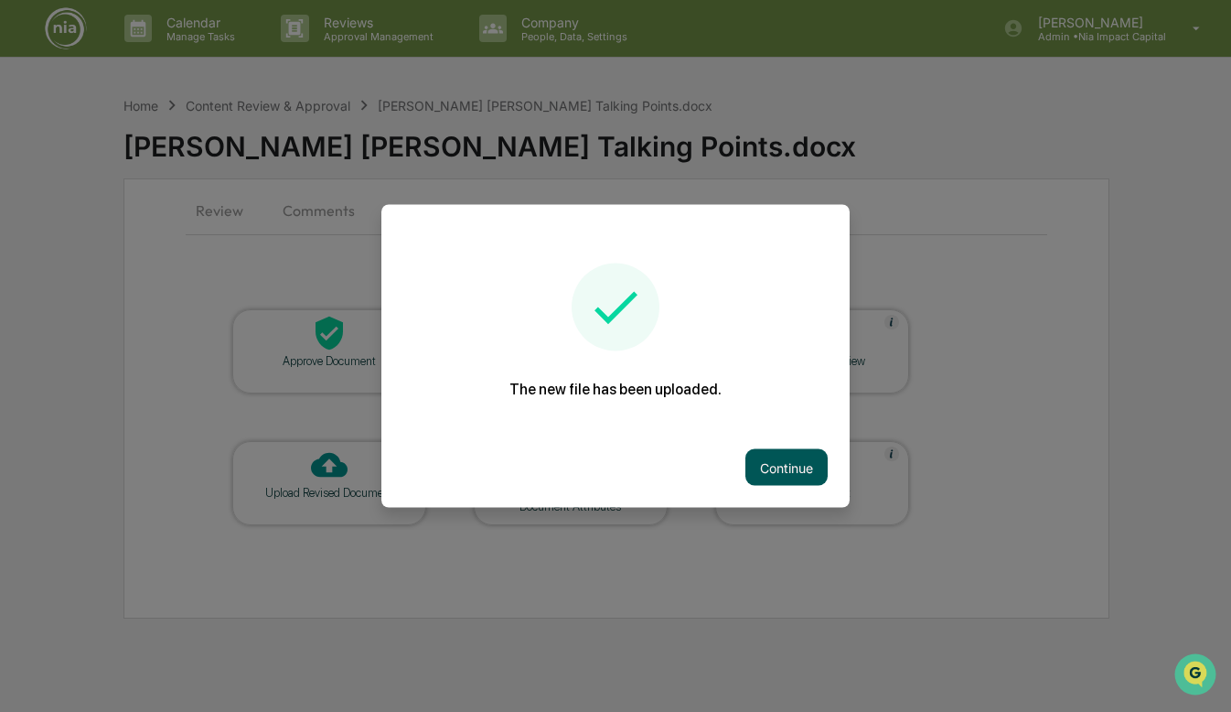
click at [761, 475] on button "Continue" at bounding box center [787, 467] width 82 height 37
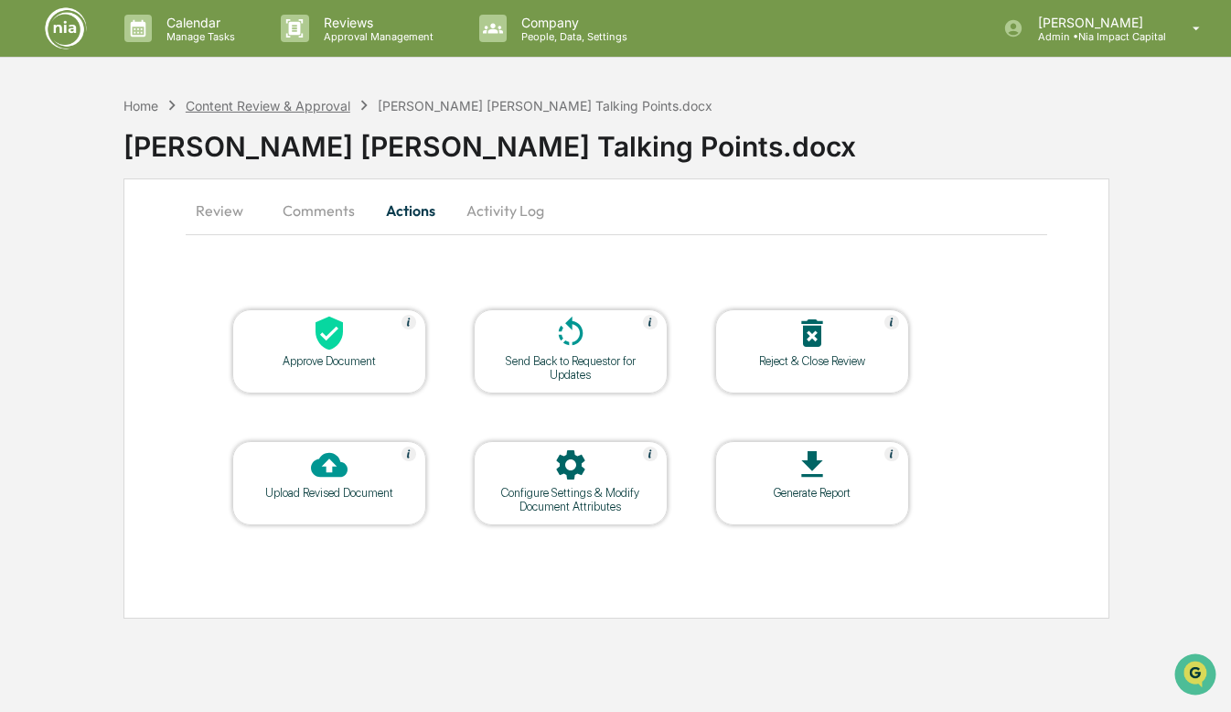
click at [289, 102] on div "Content Review & Approval" at bounding box center [268, 106] width 165 height 16
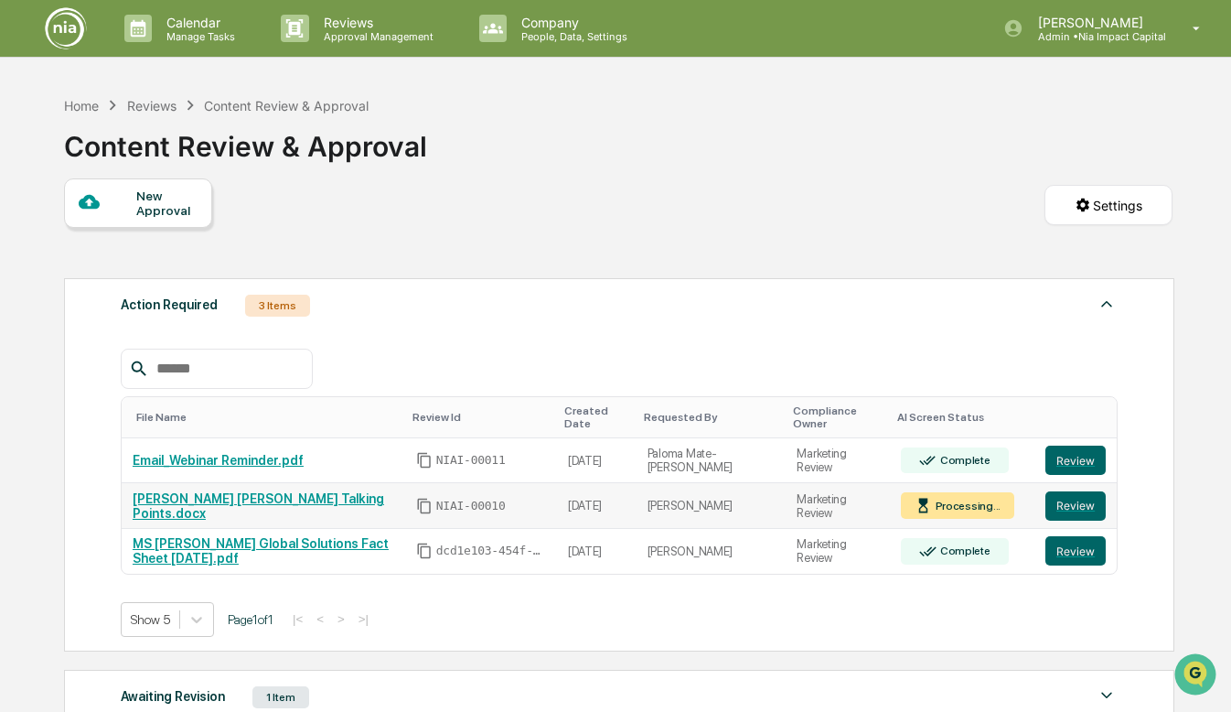
scroll to position [37, 0]
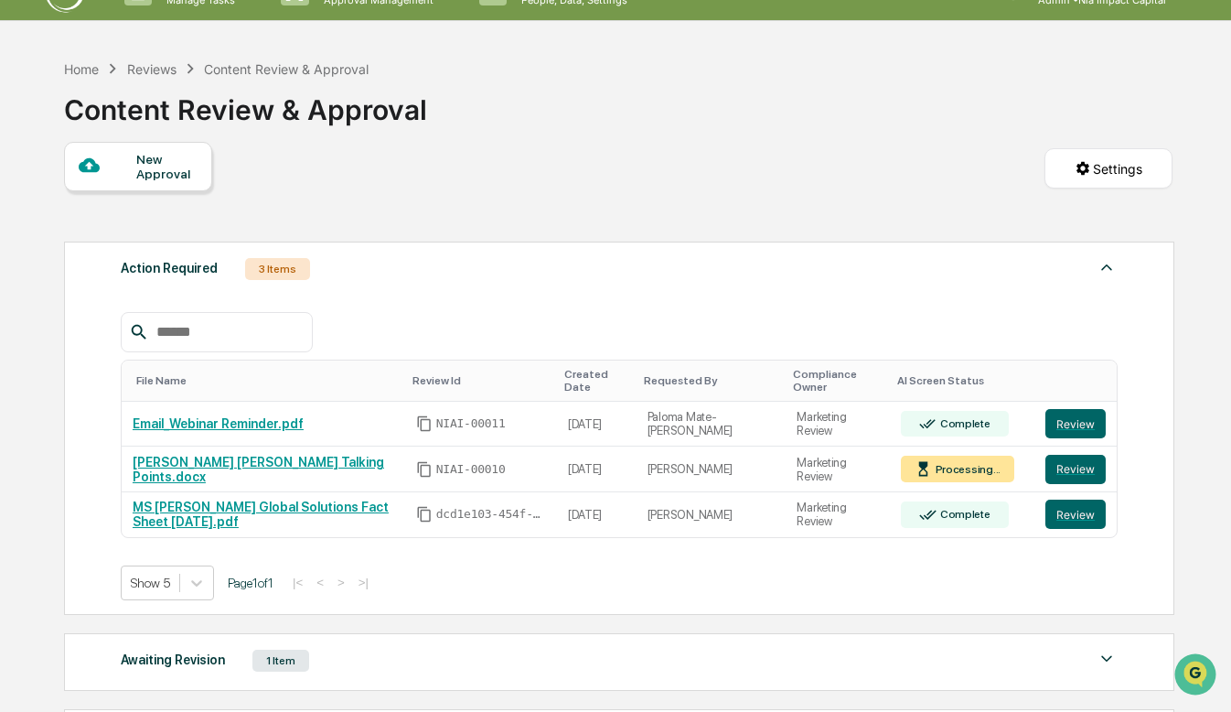
click at [838, 282] on div "Action Required 3 Items" at bounding box center [619, 269] width 997 height 26
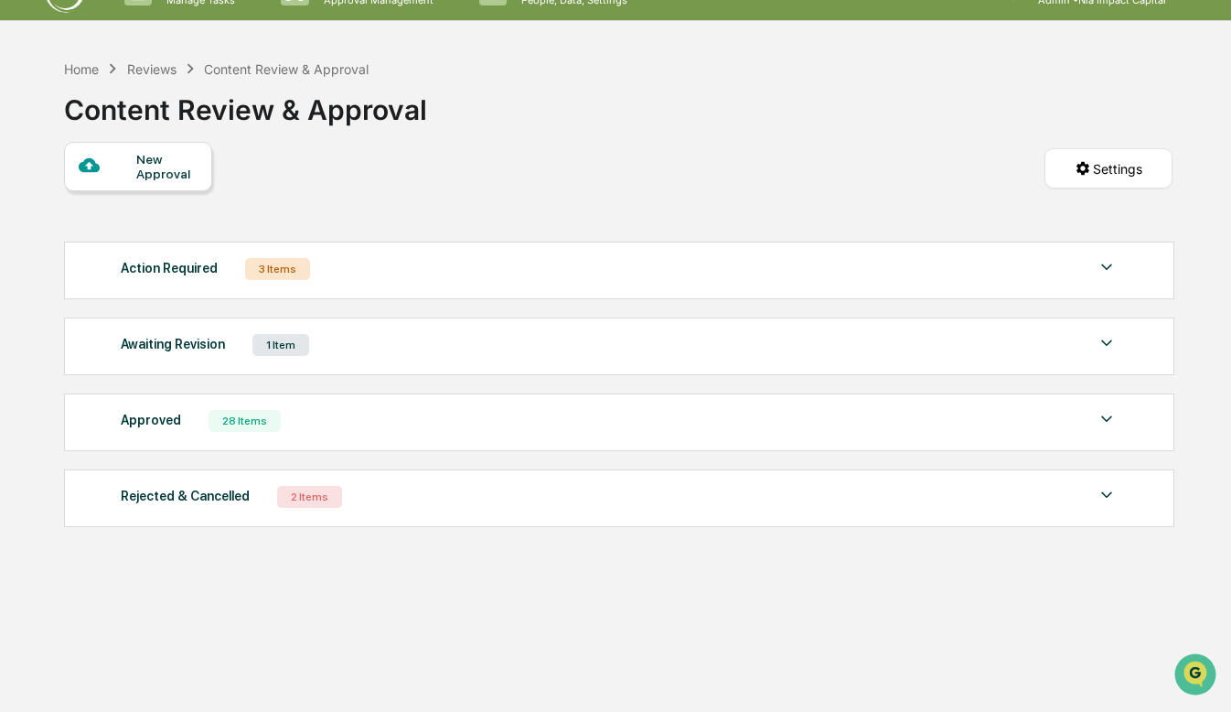
click at [594, 278] on div "Action Required 3 Items" at bounding box center [619, 269] width 997 height 26
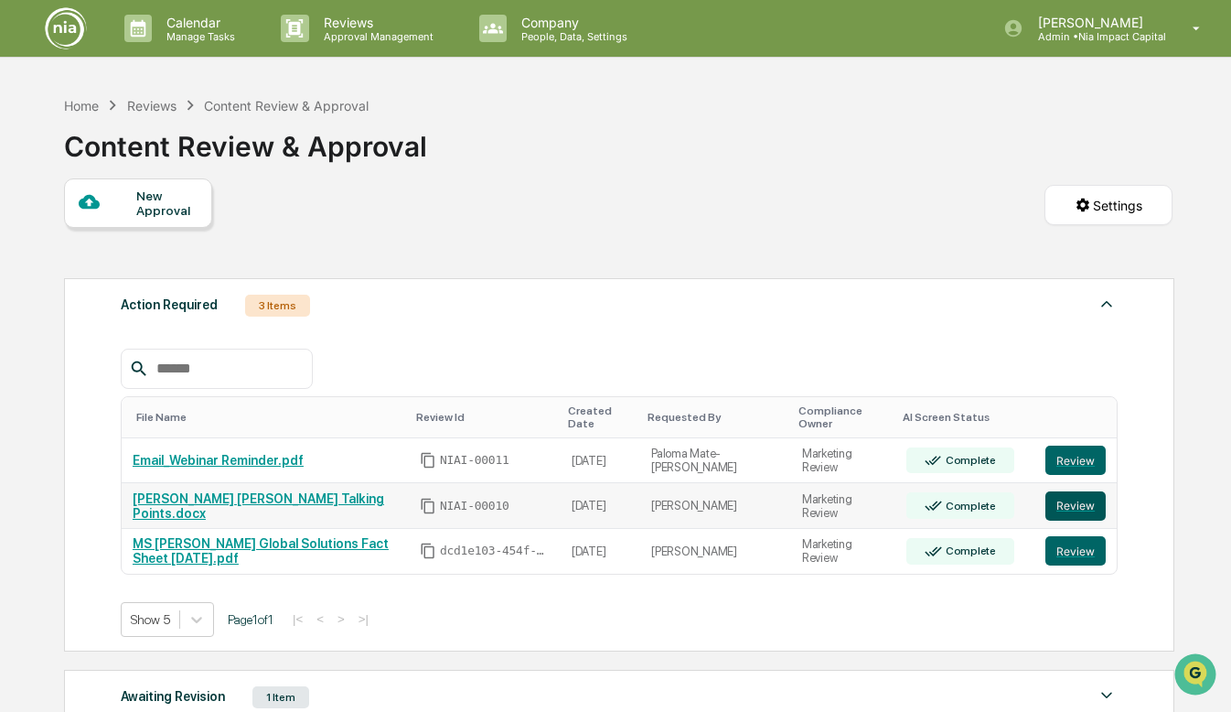
click at [1074, 519] on button "Review" at bounding box center [1076, 505] width 60 height 29
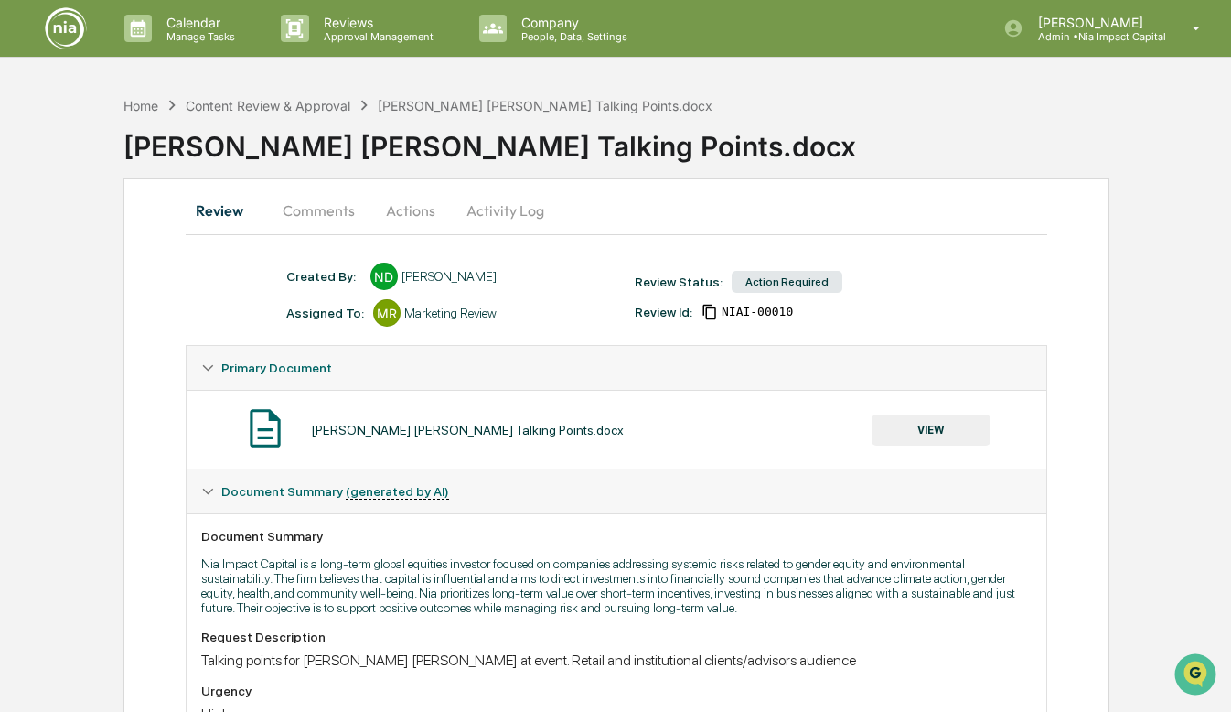
click at [396, 218] on button "Actions" at bounding box center [411, 210] width 82 height 44
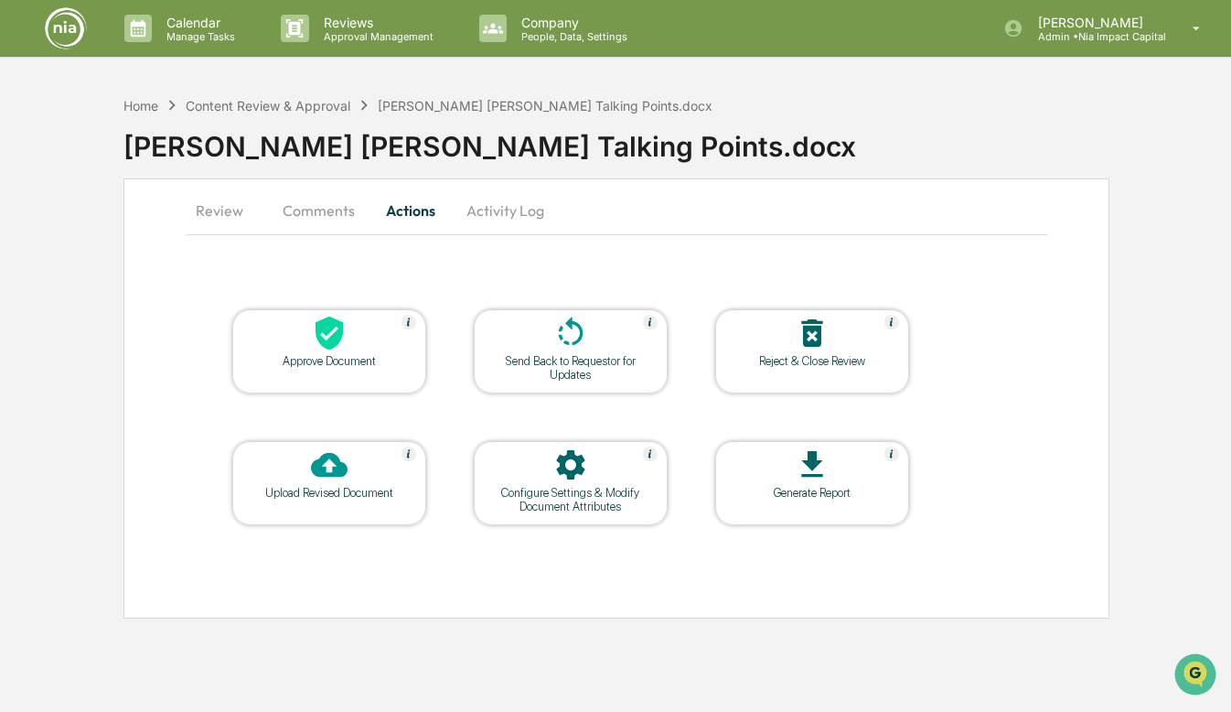
click at [318, 515] on div "Upload Revised Document" at bounding box center [329, 483] width 194 height 84
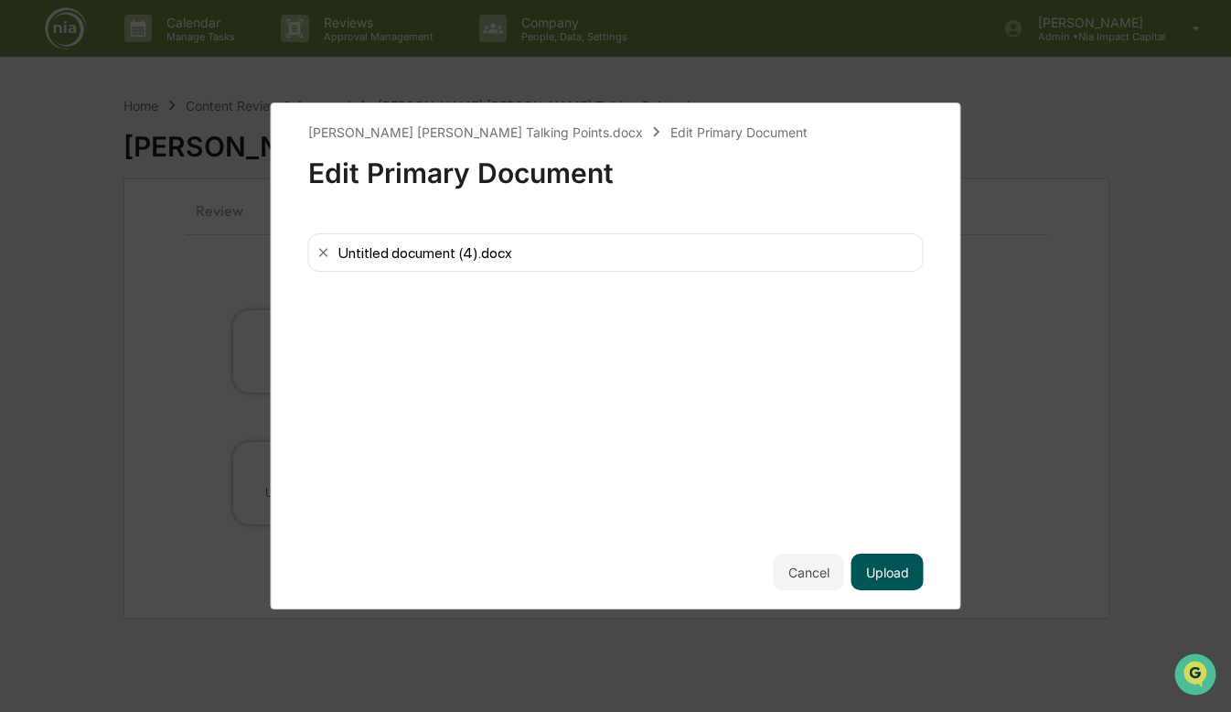
click at [875, 573] on button "Upload" at bounding box center [888, 571] width 72 height 37
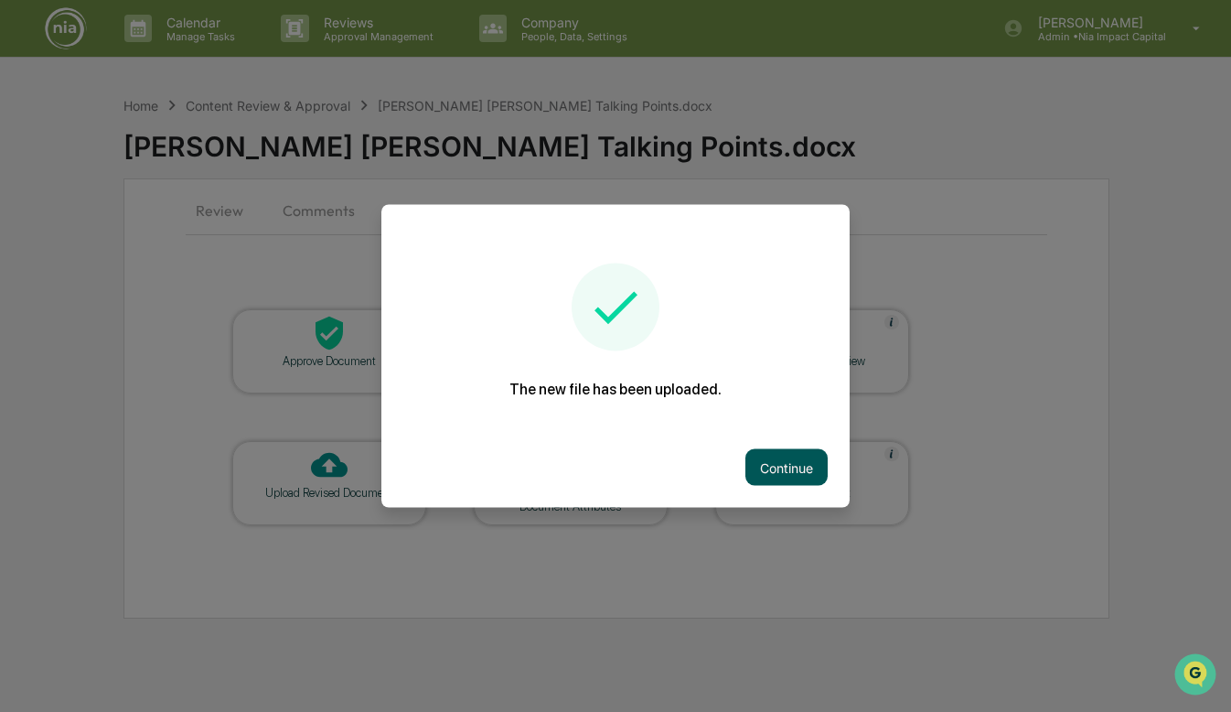
click at [768, 475] on button "Continue" at bounding box center [787, 467] width 82 height 37
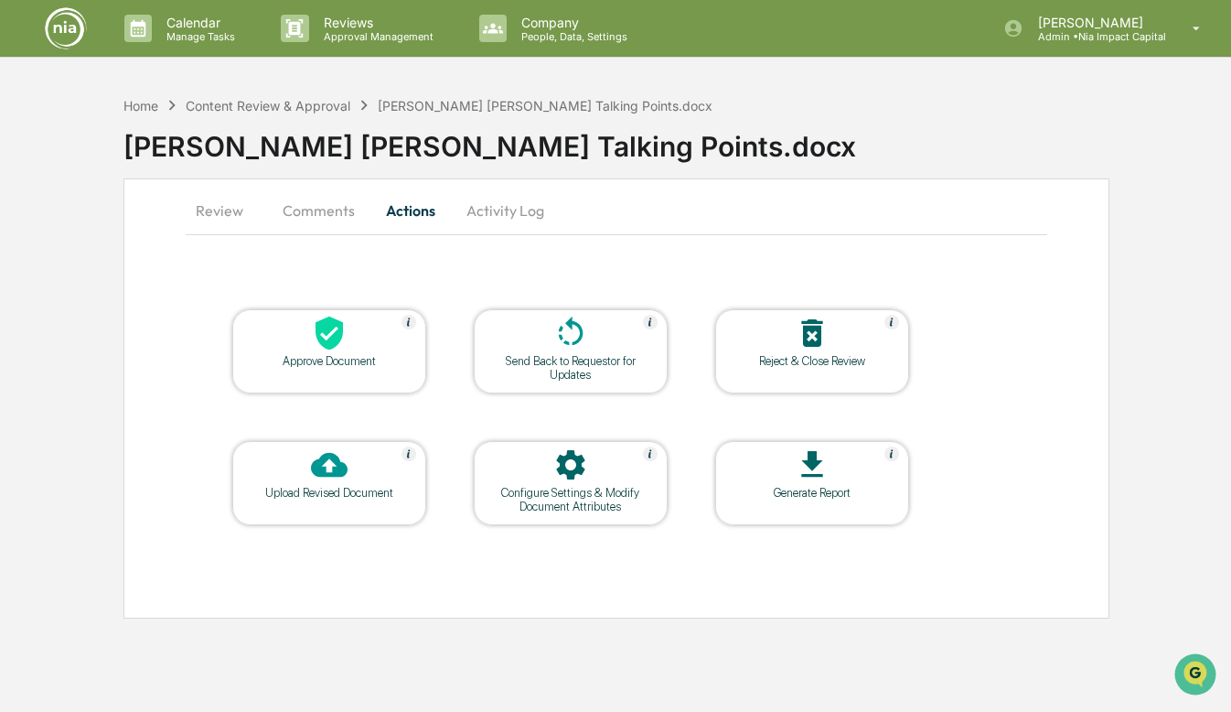
click at [305, 81] on div "Calendar Manage Tasks Reviews Approval Management Company People, Data, Setting…" at bounding box center [615, 356] width 1231 height 712
click at [305, 110] on div "Content Review & Approval" at bounding box center [268, 106] width 165 height 16
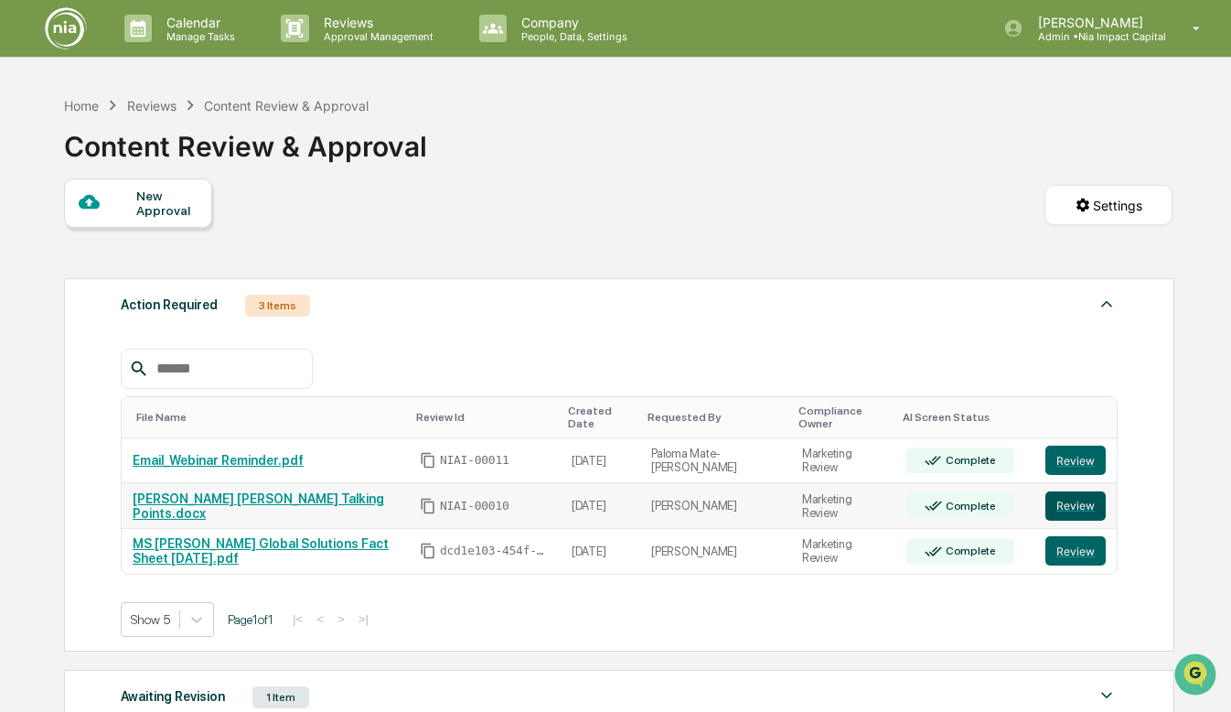
click at [1088, 514] on button "Review" at bounding box center [1076, 505] width 60 height 29
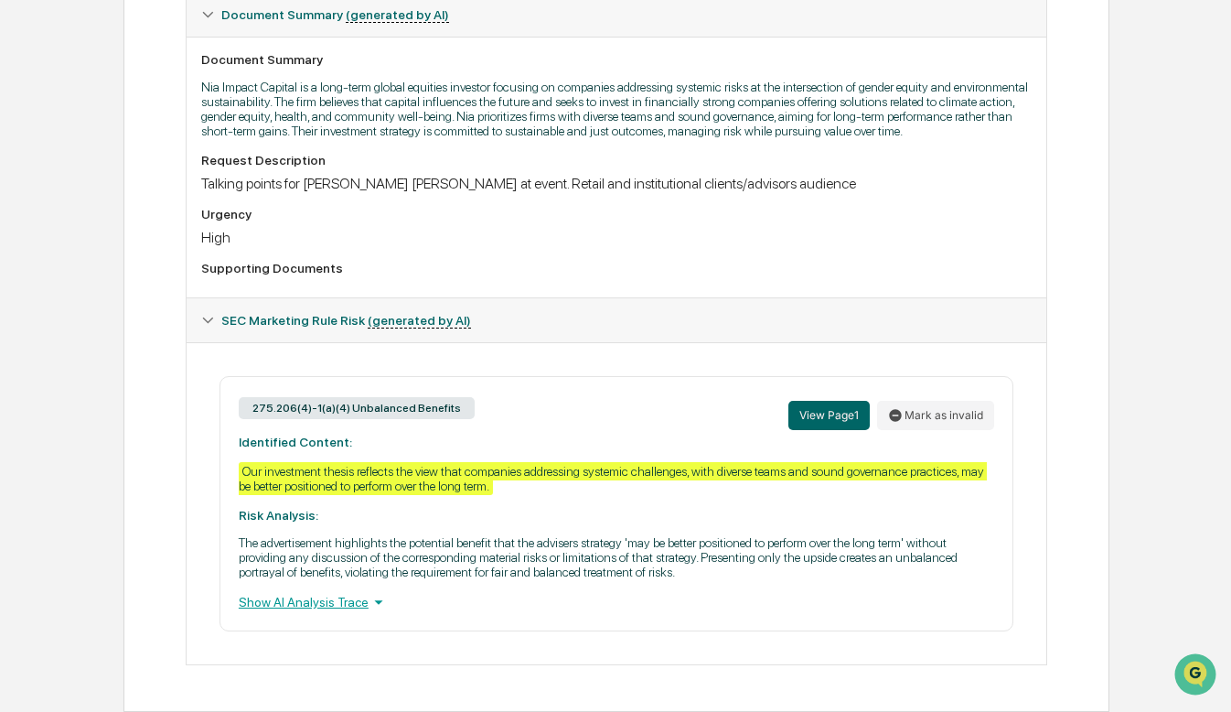
scroll to position [500, 0]
click at [468, 555] on p "The advertisement highlights the potential benefit that the advisers strategy '…" at bounding box center [617, 557] width 756 height 44
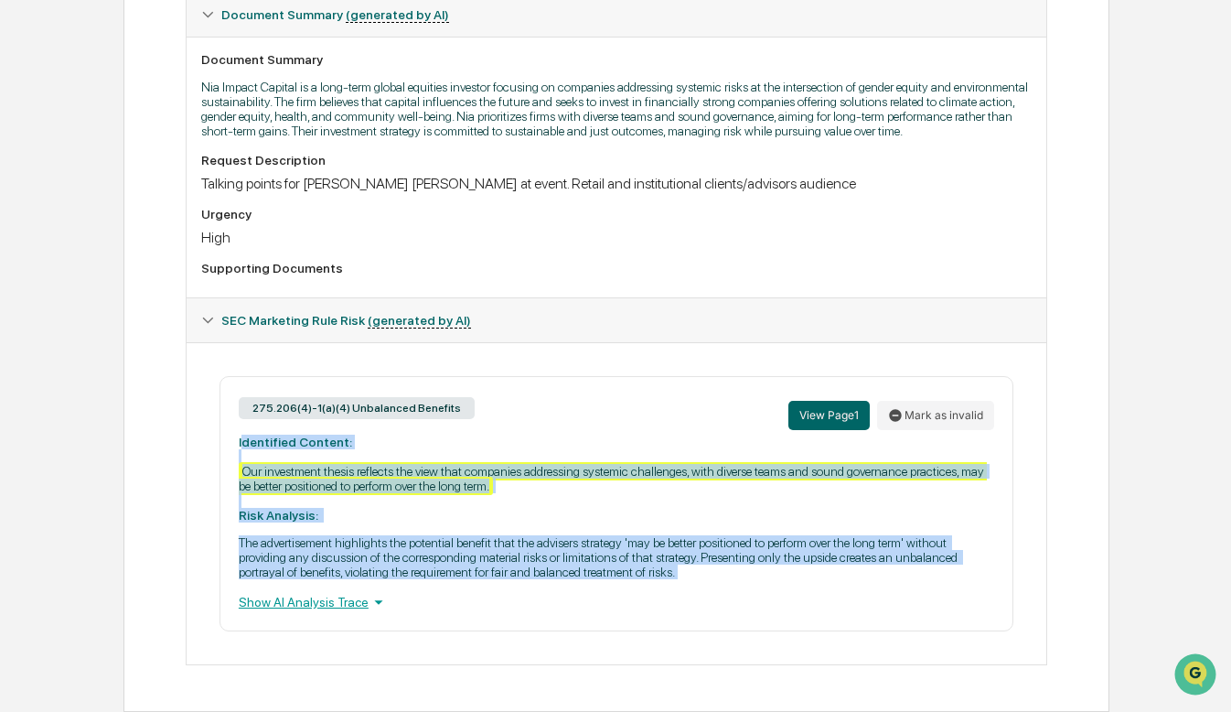
drag, startPoint x: 241, startPoint y: 441, endPoint x: 1000, endPoint y: 589, distance: 772.7
click at [1000, 589] on div "275.206(4)-1(a)(4) Unbalanced Benefits View Page 1 Mark as invalid Identified C…" at bounding box center [617, 503] width 794 height 255
copy div "dentified Content: Our investment thesis reflects the view that companies addre…"
click at [600, 302] on div "SEC Marketing Rule Risk (generated by AI)" at bounding box center [617, 320] width 860 height 44
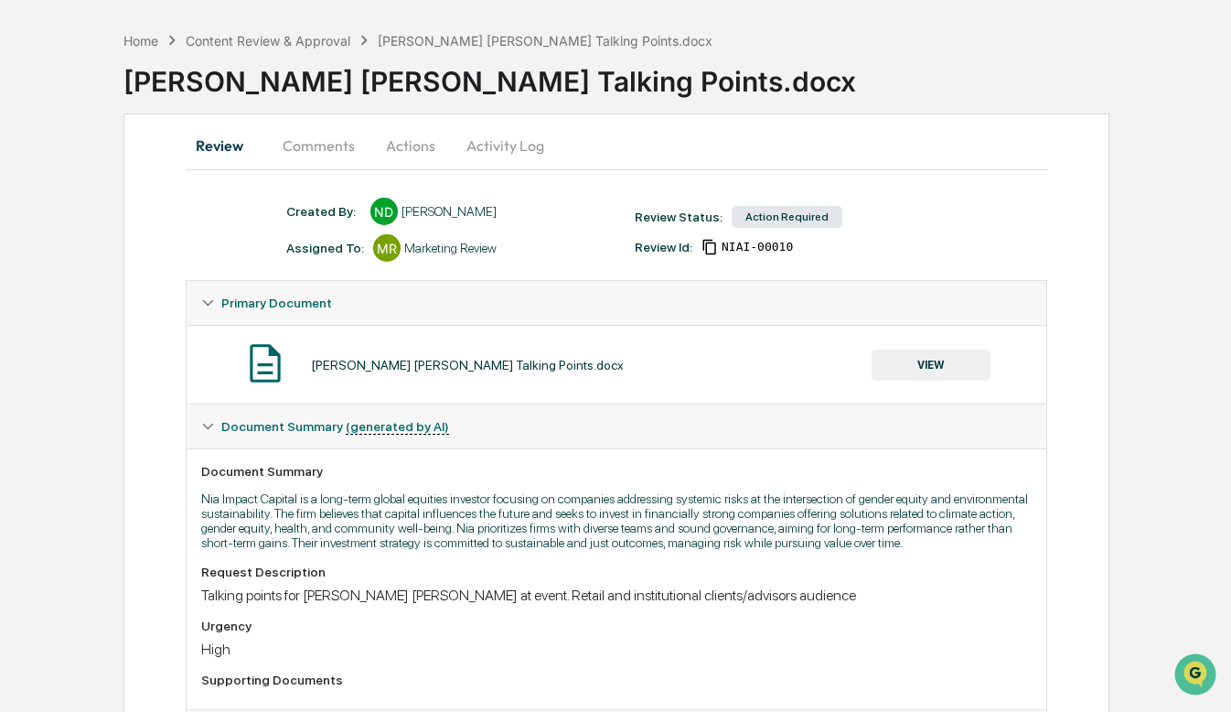
scroll to position [0, 0]
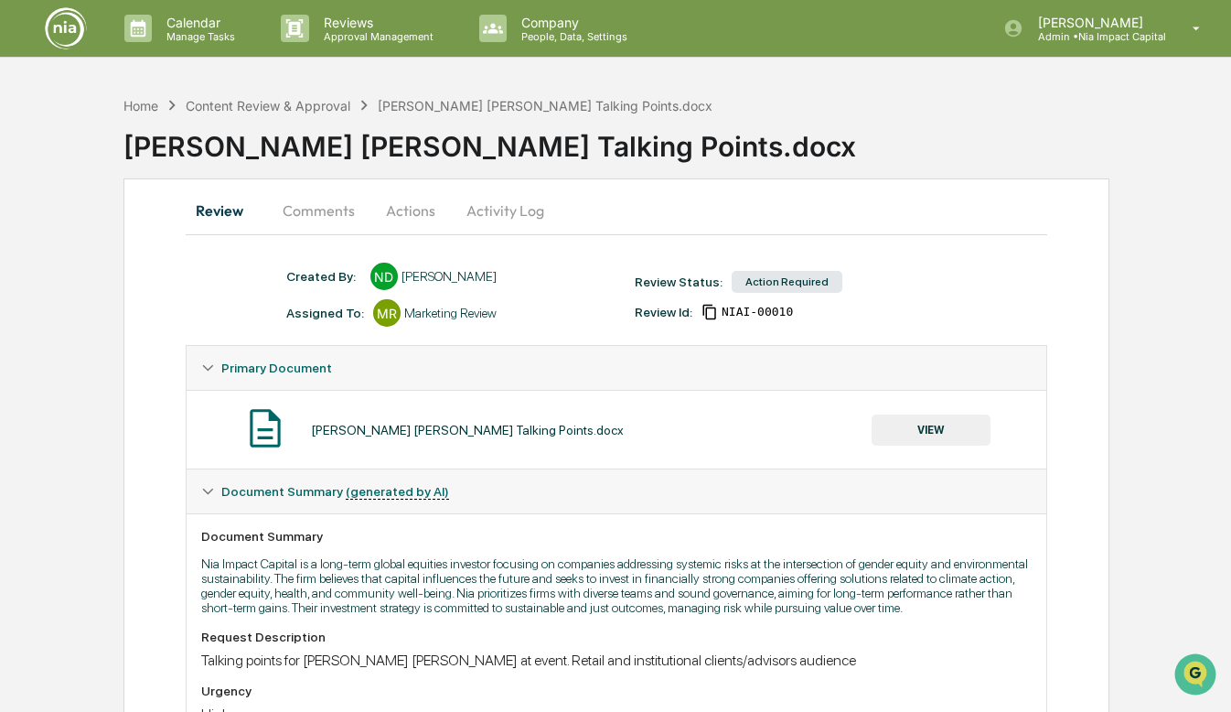
click at [334, 215] on button "Comments" at bounding box center [319, 210] width 102 height 44
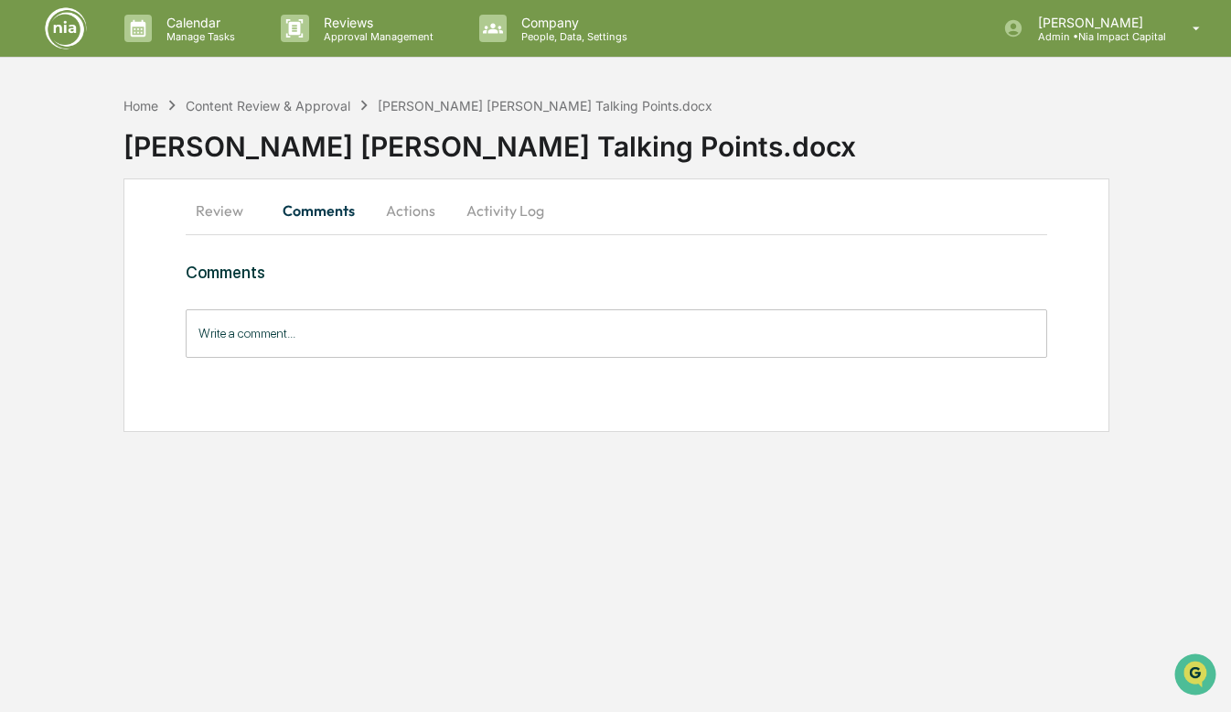
click at [406, 210] on button "Actions" at bounding box center [411, 210] width 82 height 44
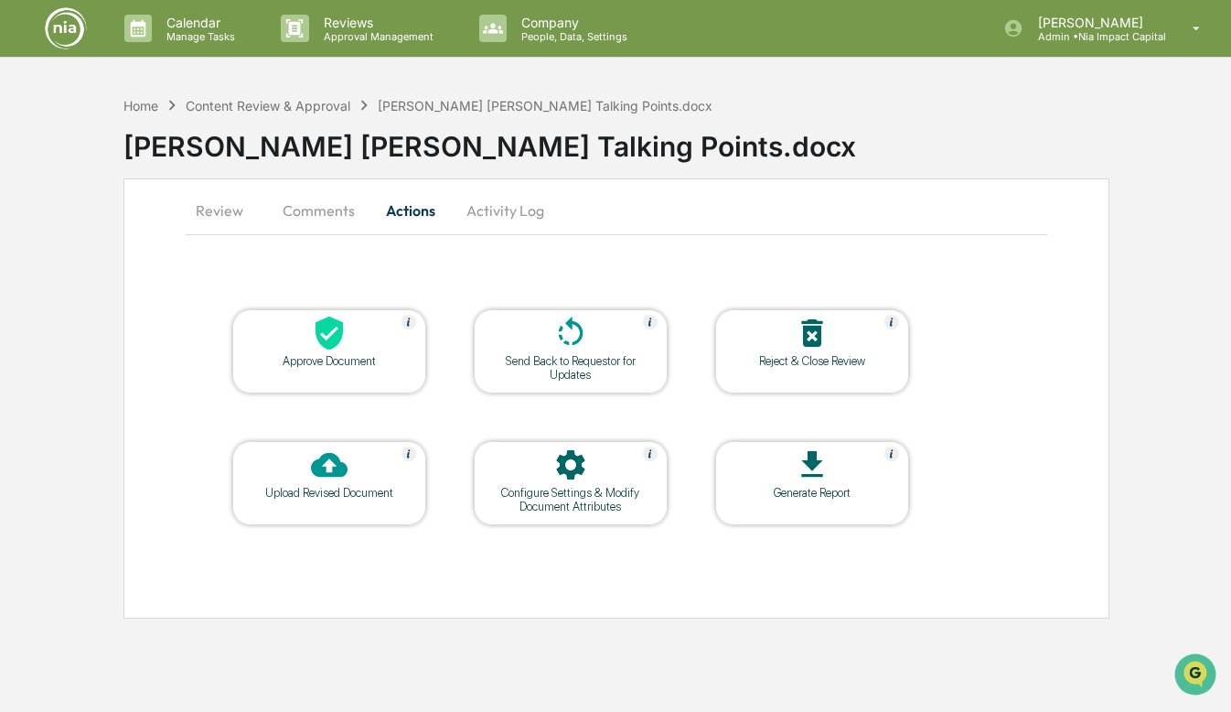
click at [328, 489] on div "Upload Revised Document" at bounding box center [329, 493] width 165 height 14
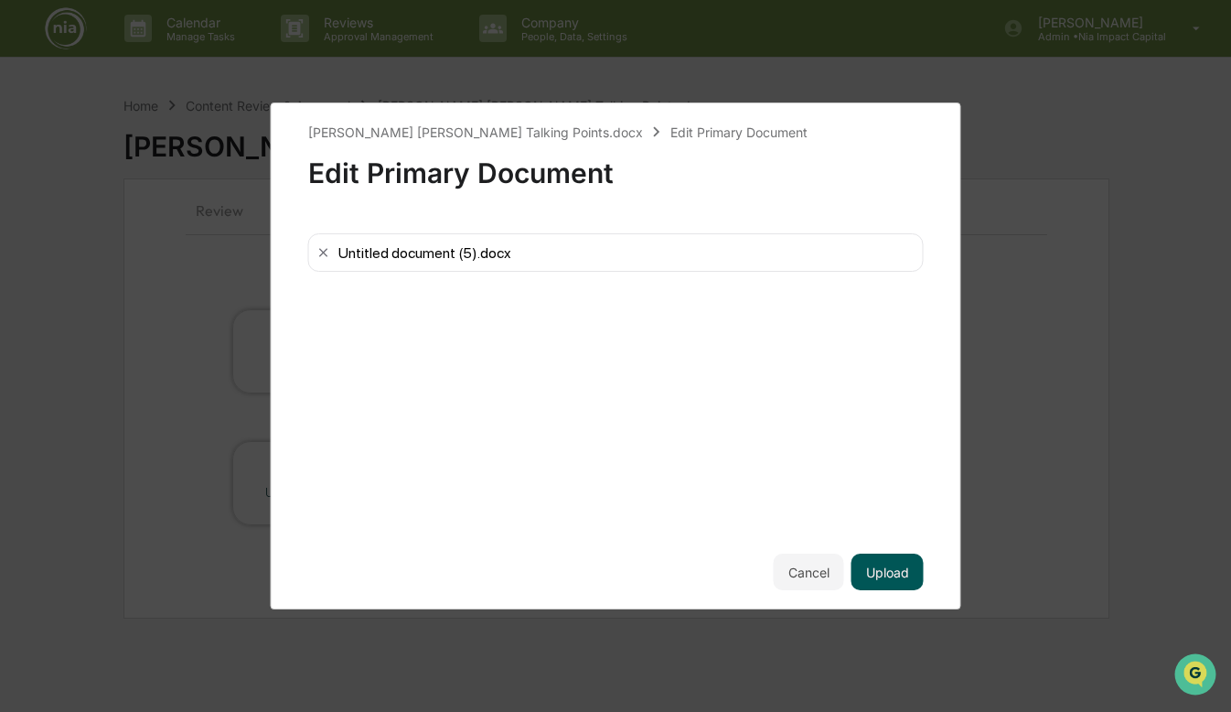
click at [888, 566] on button "Upload" at bounding box center [888, 571] width 72 height 37
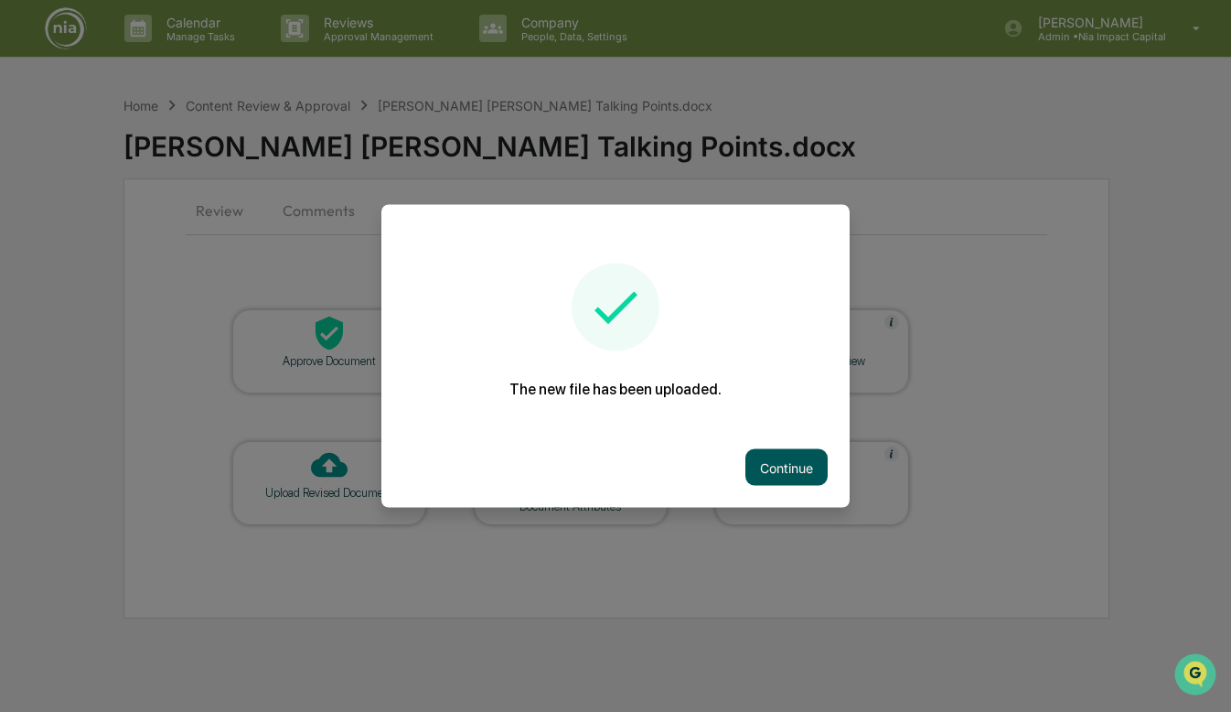
click at [772, 464] on button "Continue" at bounding box center [787, 467] width 82 height 37
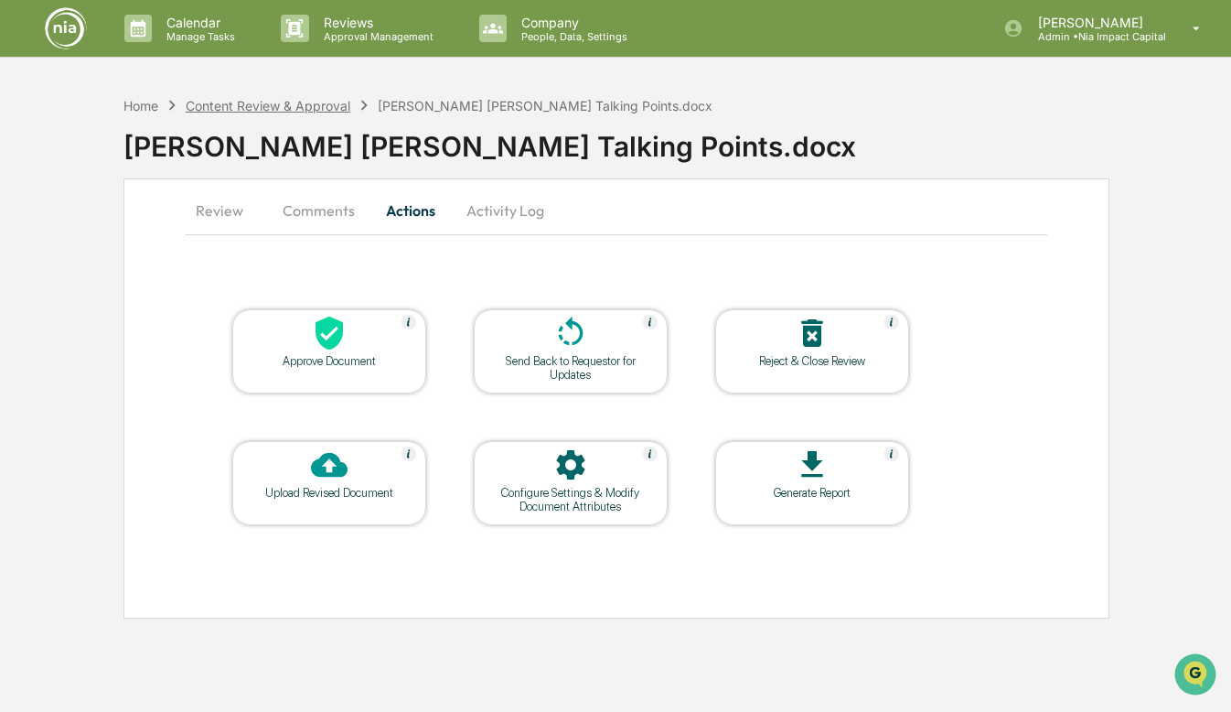
click at [270, 112] on div "Content Review & Approval" at bounding box center [268, 106] width 165 height 16
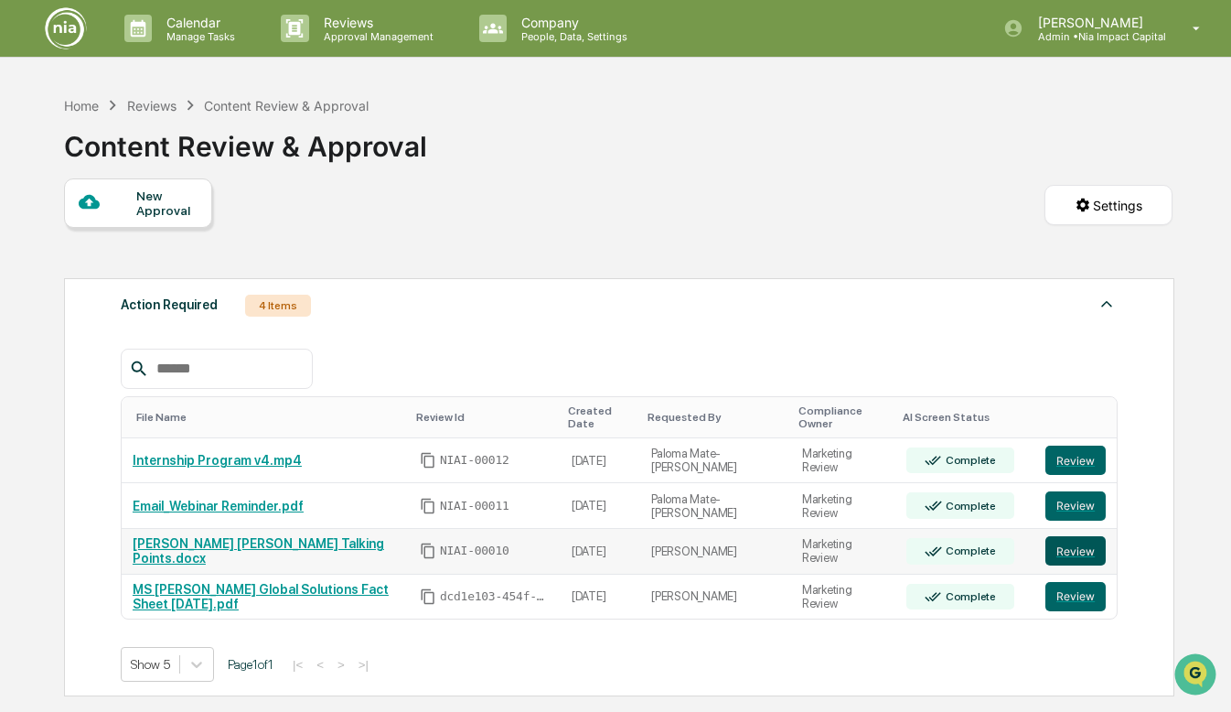
click at [1084, 557] on button "Review" at bounding box center [1076, 550] width 60 height 29
